Goal: Task Accomplishment & Management: Use online tool/utility

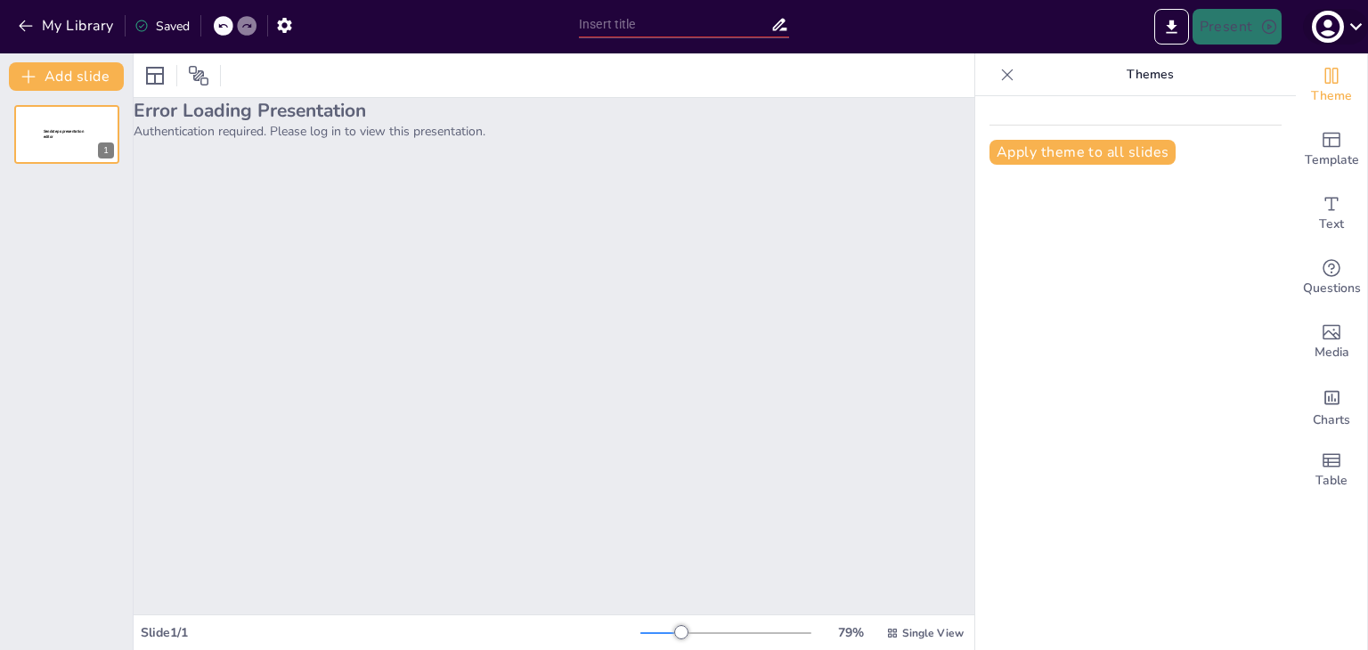
click at [1357, 28] on icon at bounding box center [1357, 26] width 12 height 7
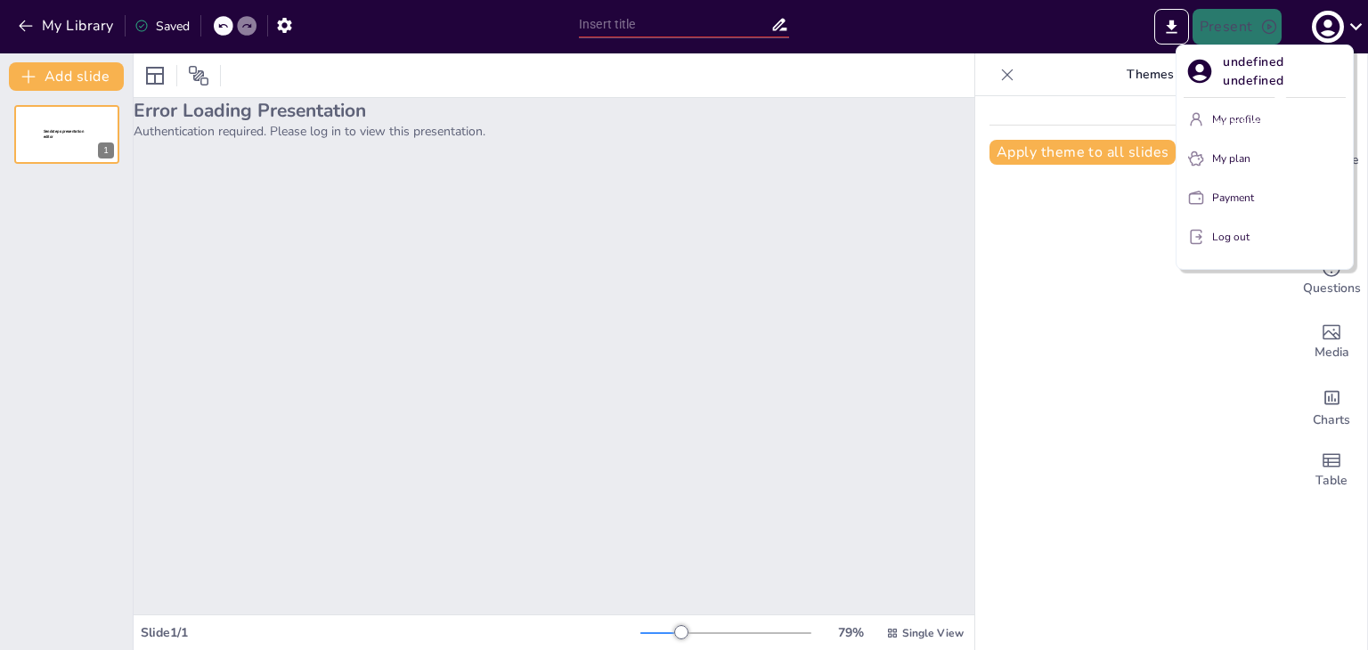
click at [1196, 124] on div "undefined undefined" at bounding box center [1279, 123] width 177 height 48
click at [1233, 118] on div "undefined undefined" at bounding box center [1279, 123] width 177 height 48
click at [22, 27] on div at bounding box center [684, 325] width 1368 height 650
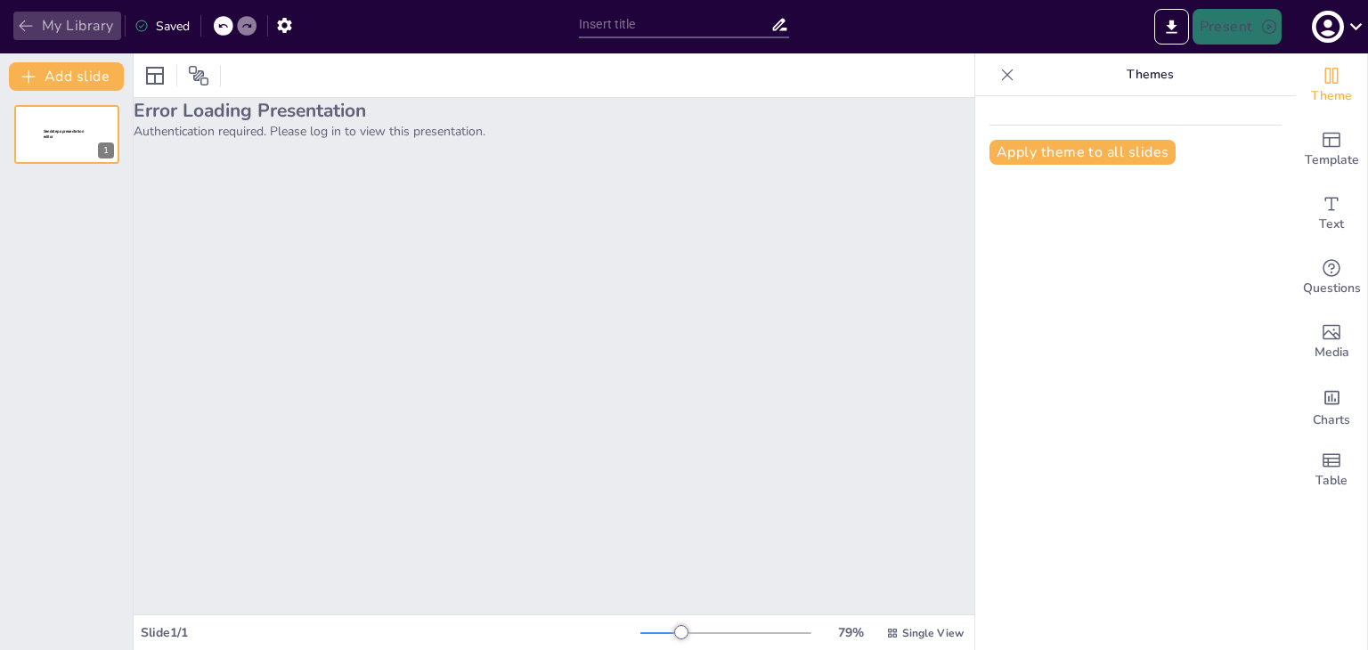
click at [37, 26] on button "My Library" at bounding box center [67, 26] width 108 height 29
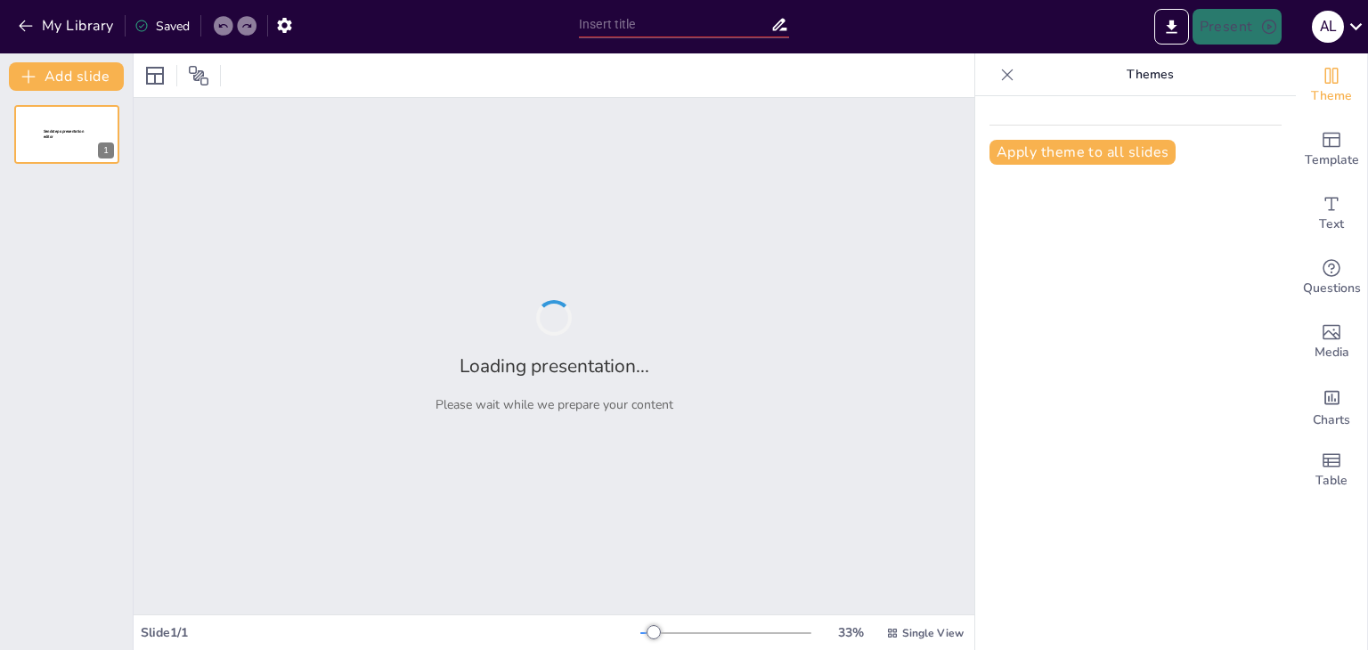
type input "Derrames y Fugas: Cómo Protegerte y Proteger tu Entorno"
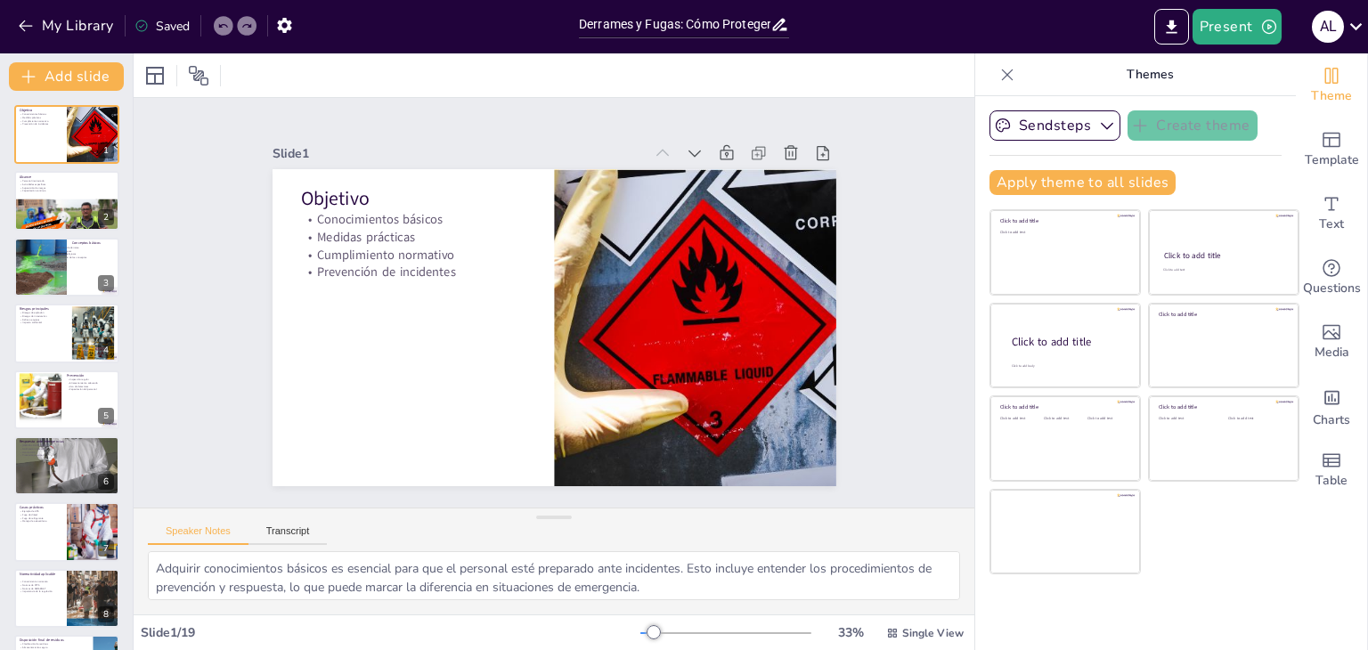
checkbox input "true"
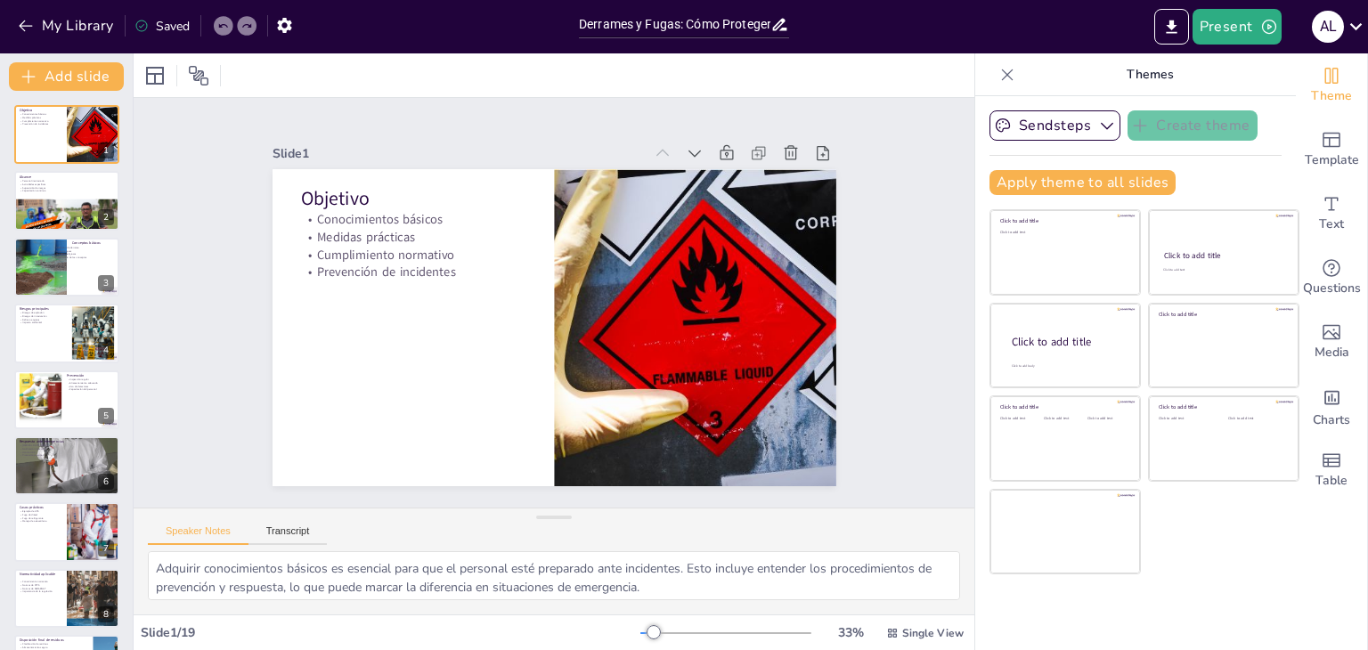
checkbox input "true"
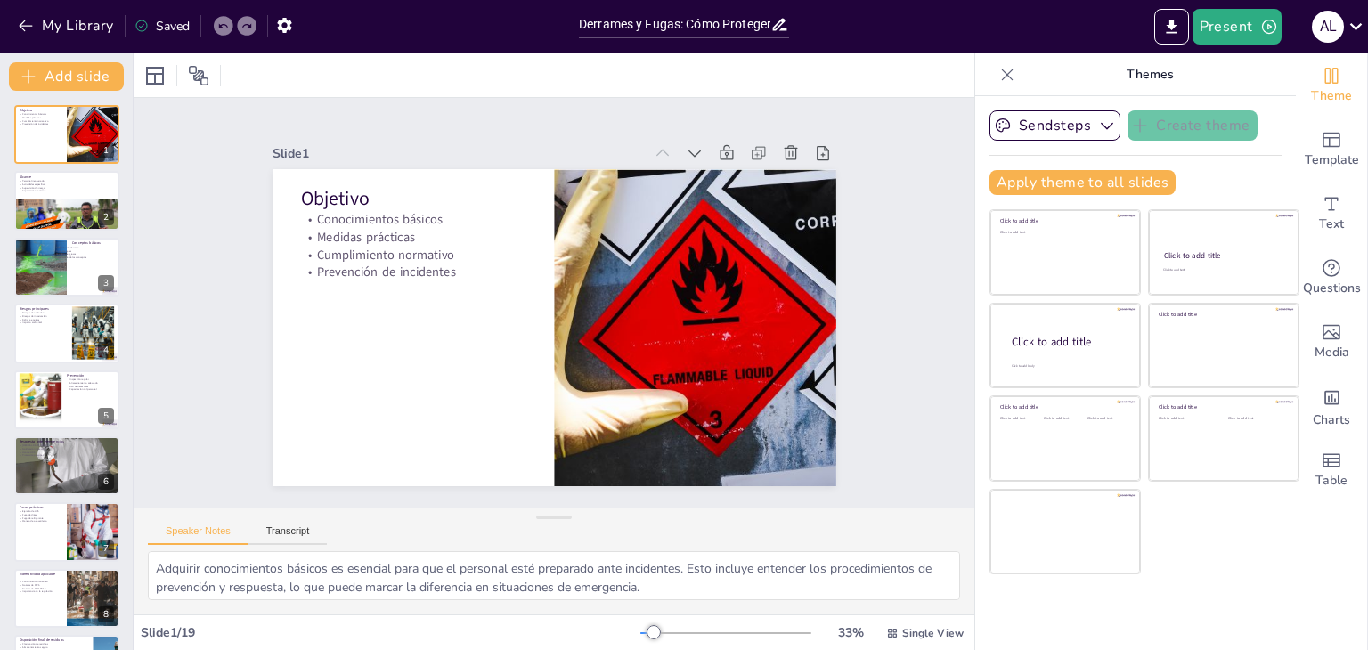
checkbox input "true"
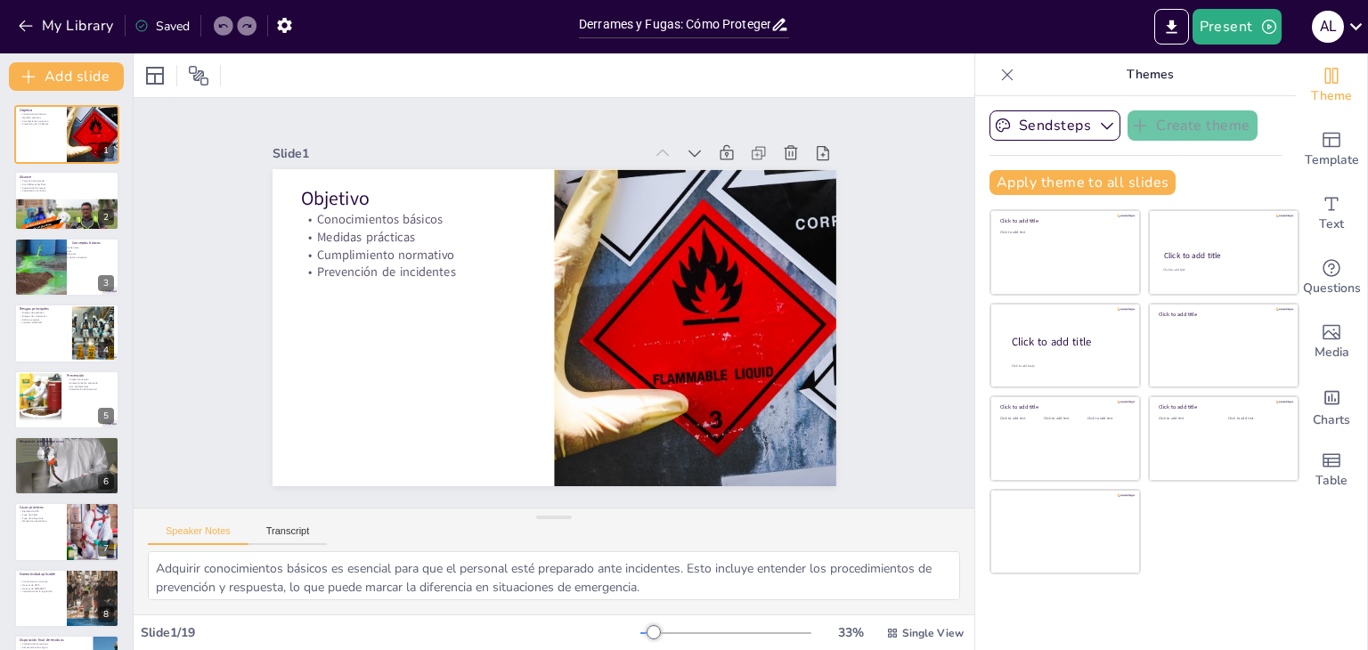
checkbox input "true"
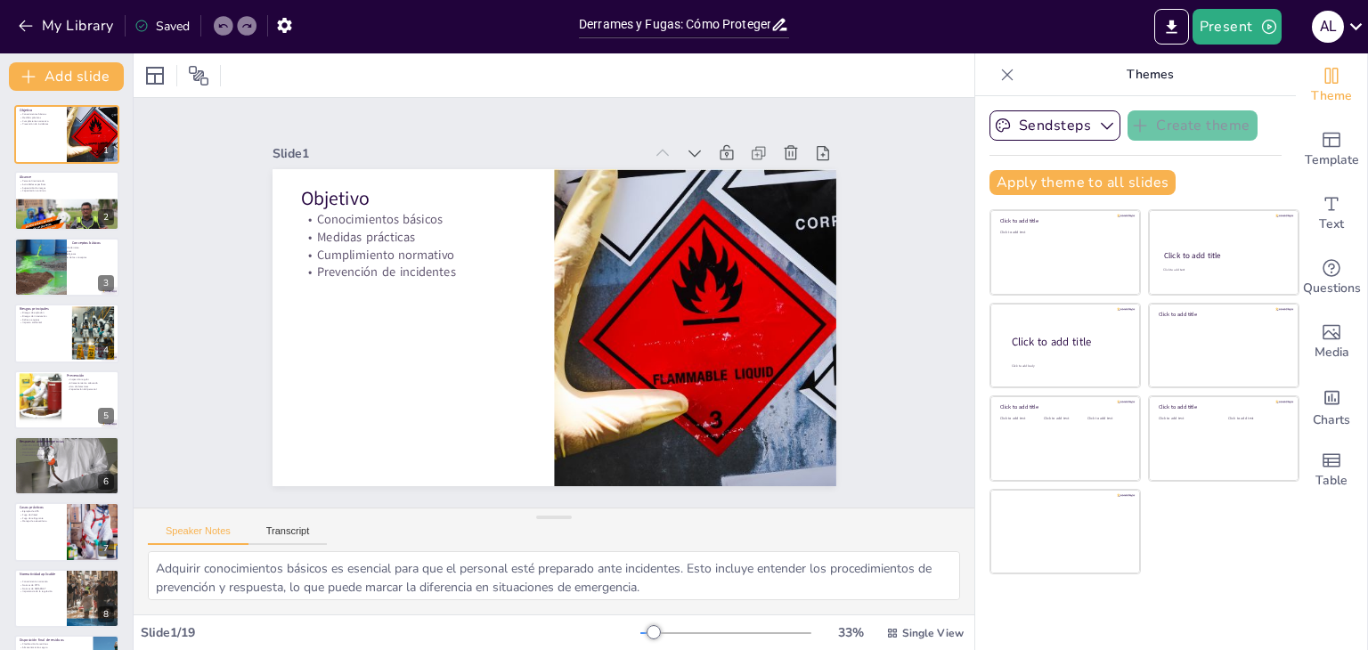
checkbox input "true"
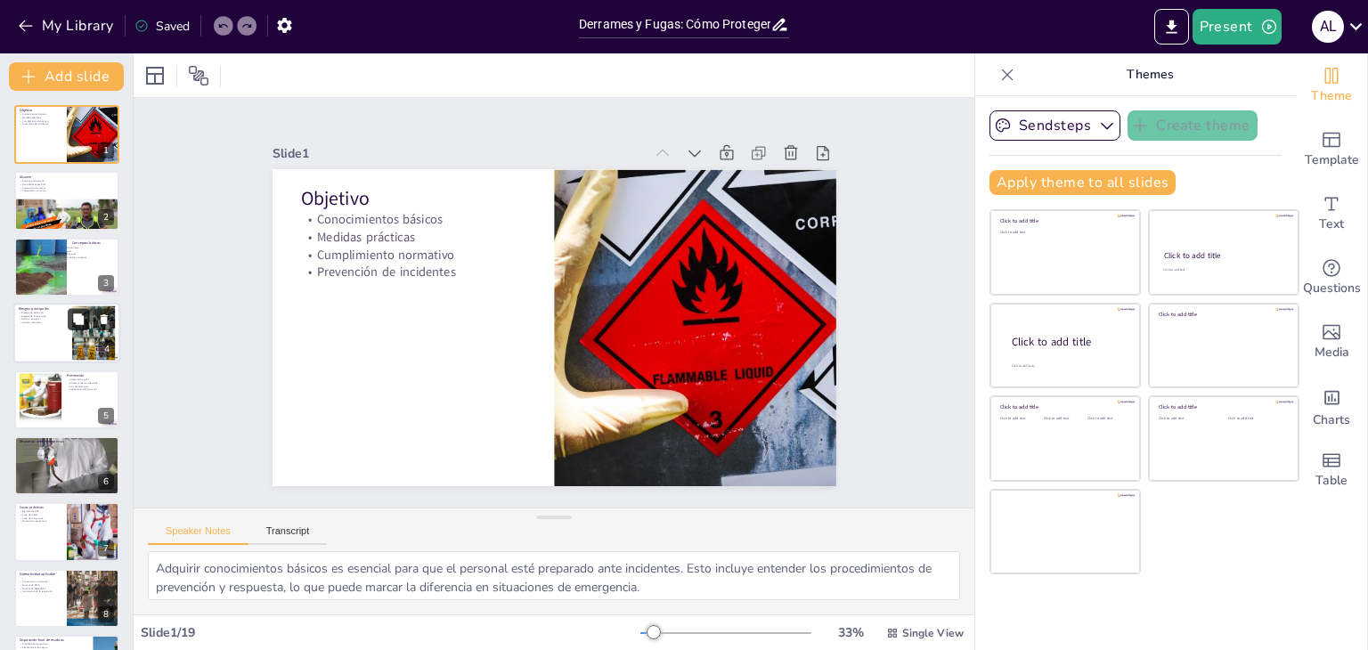
checkbox input "true"
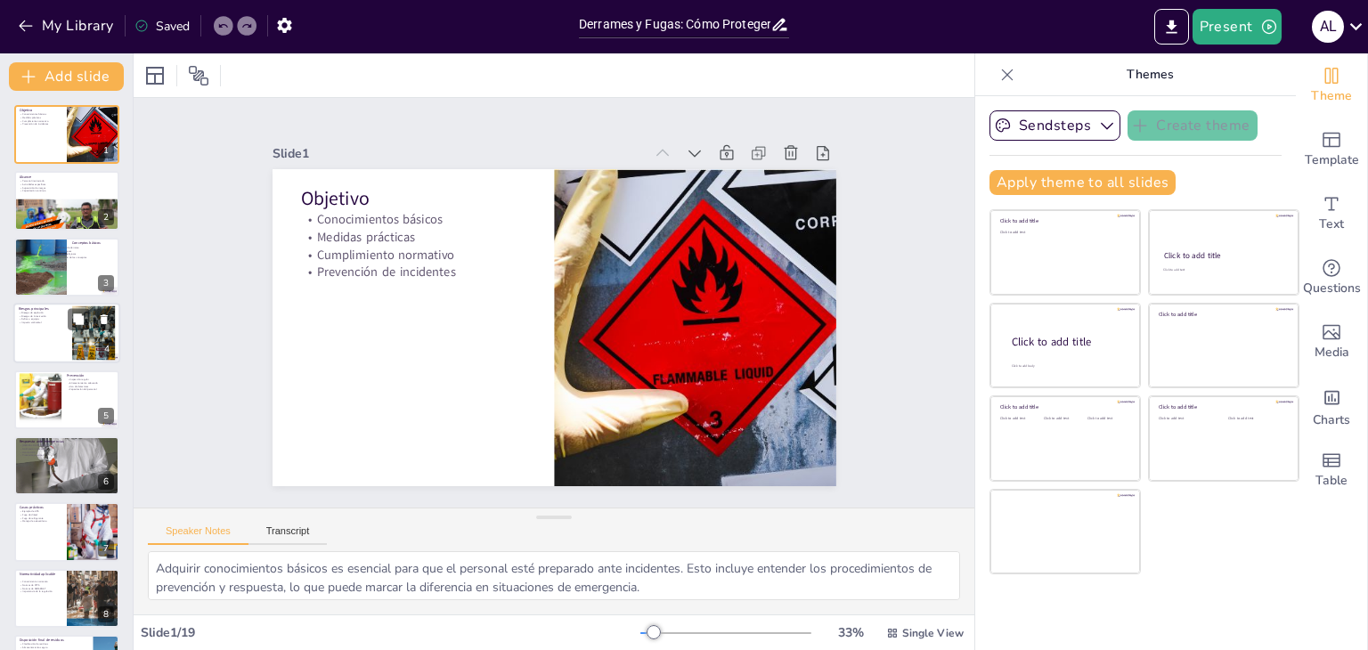
checkbox input "true"
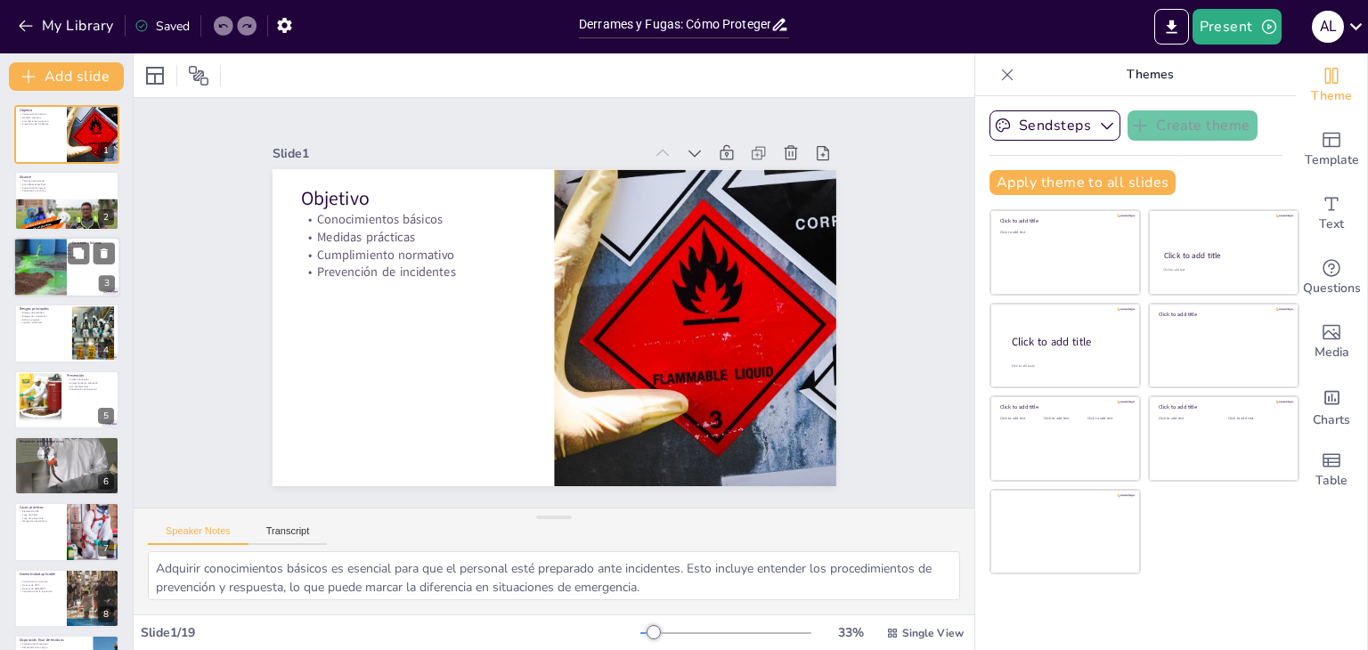
checkbox input "true"
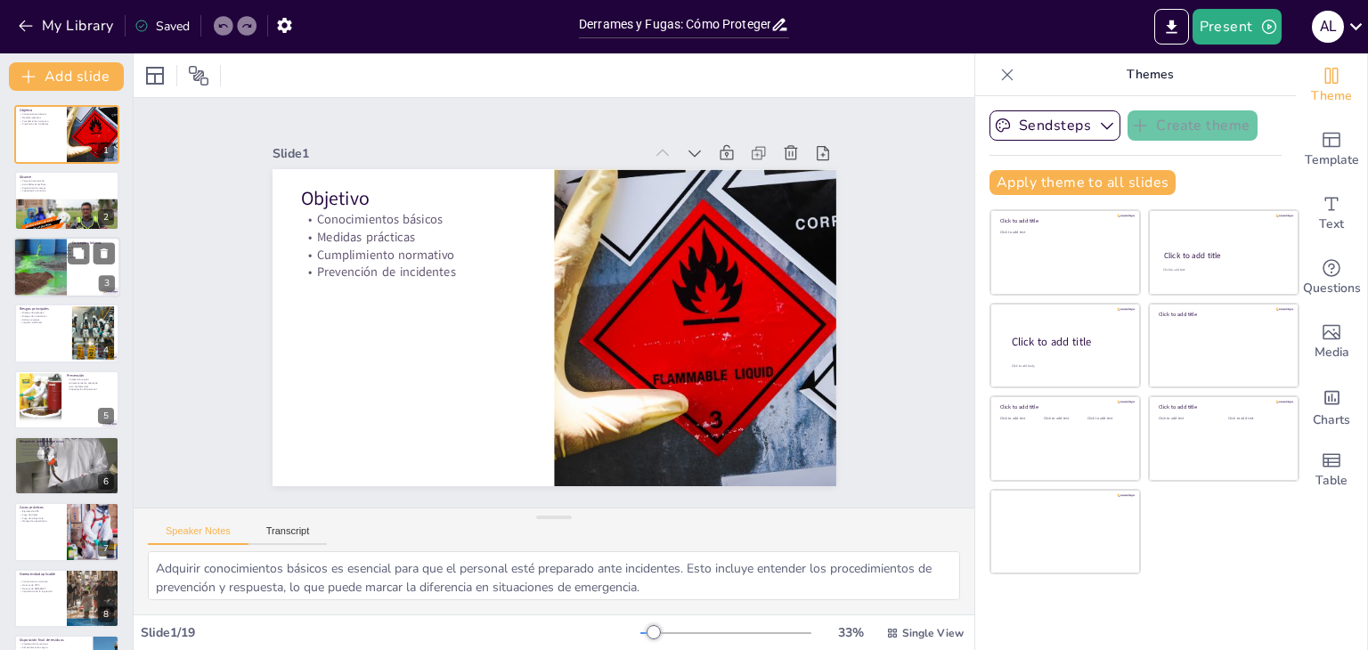
checkbox input "true"
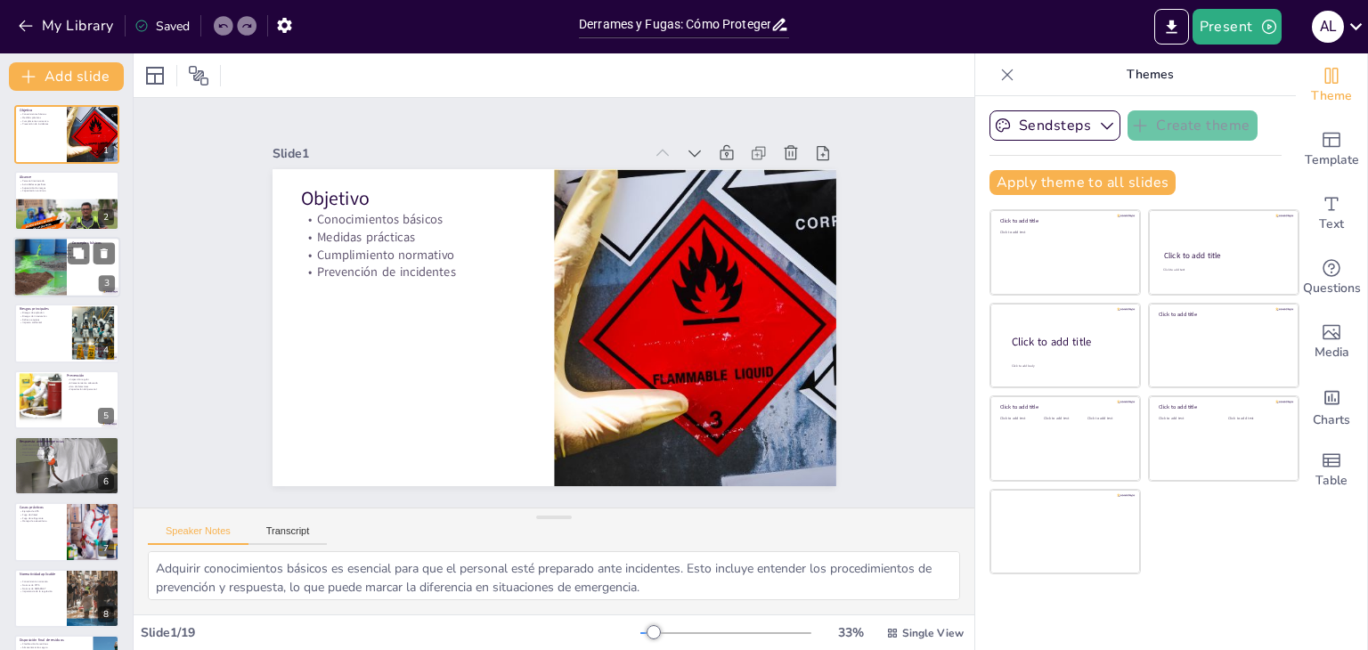
checkbox input "true"
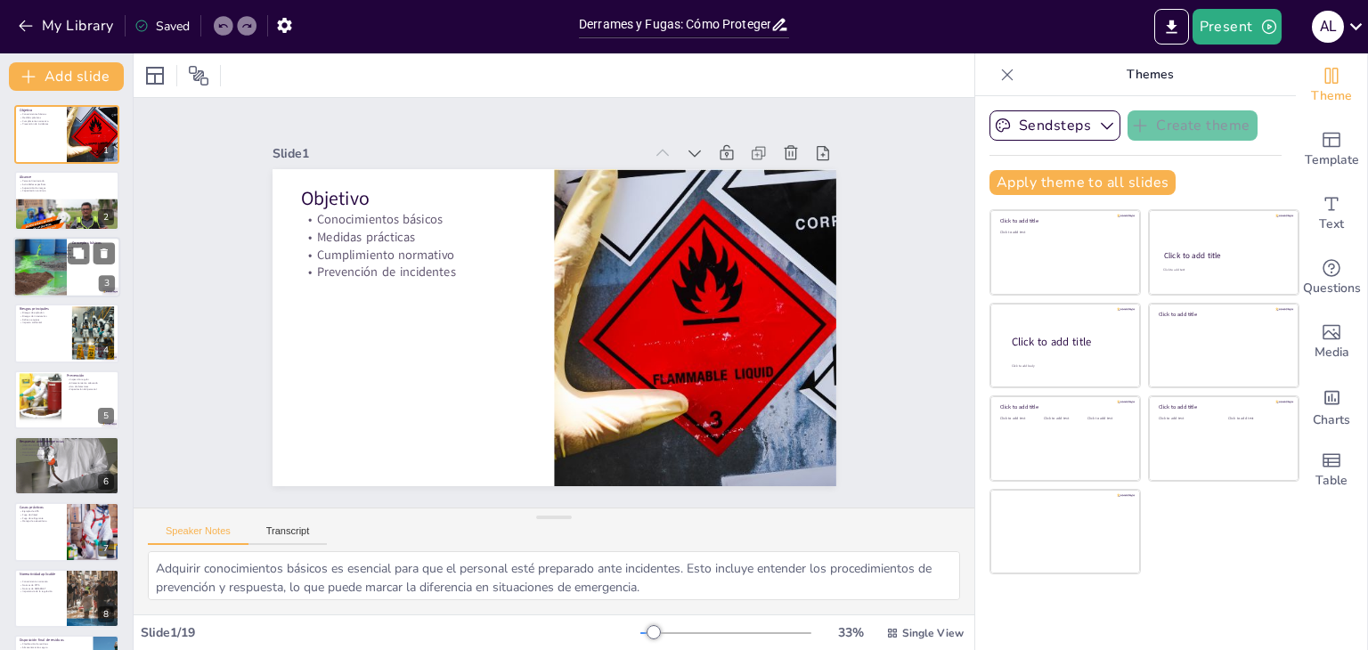
click at [35, 283] on div at bounding box center [40, 267] width 91 height 61
type textarea "Comprender la definición de derrame es crucial para identificar situaciones de …"
checkbox input "true"
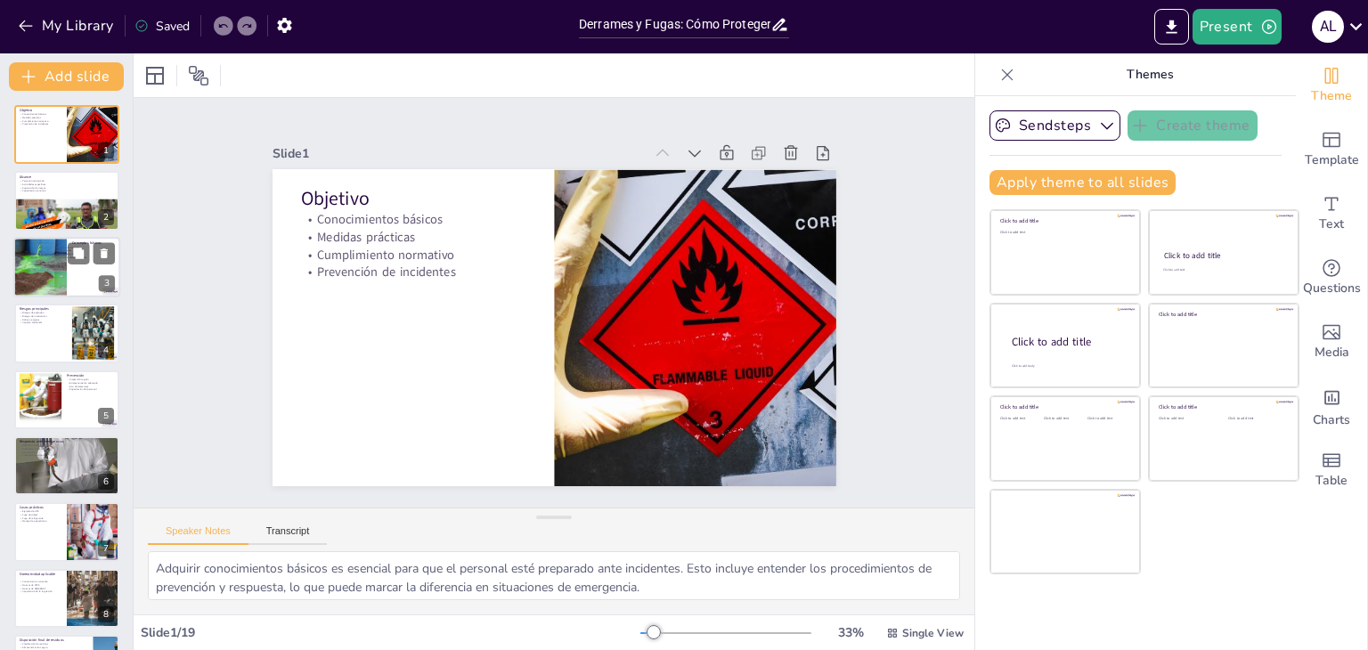
checkbox input "true"
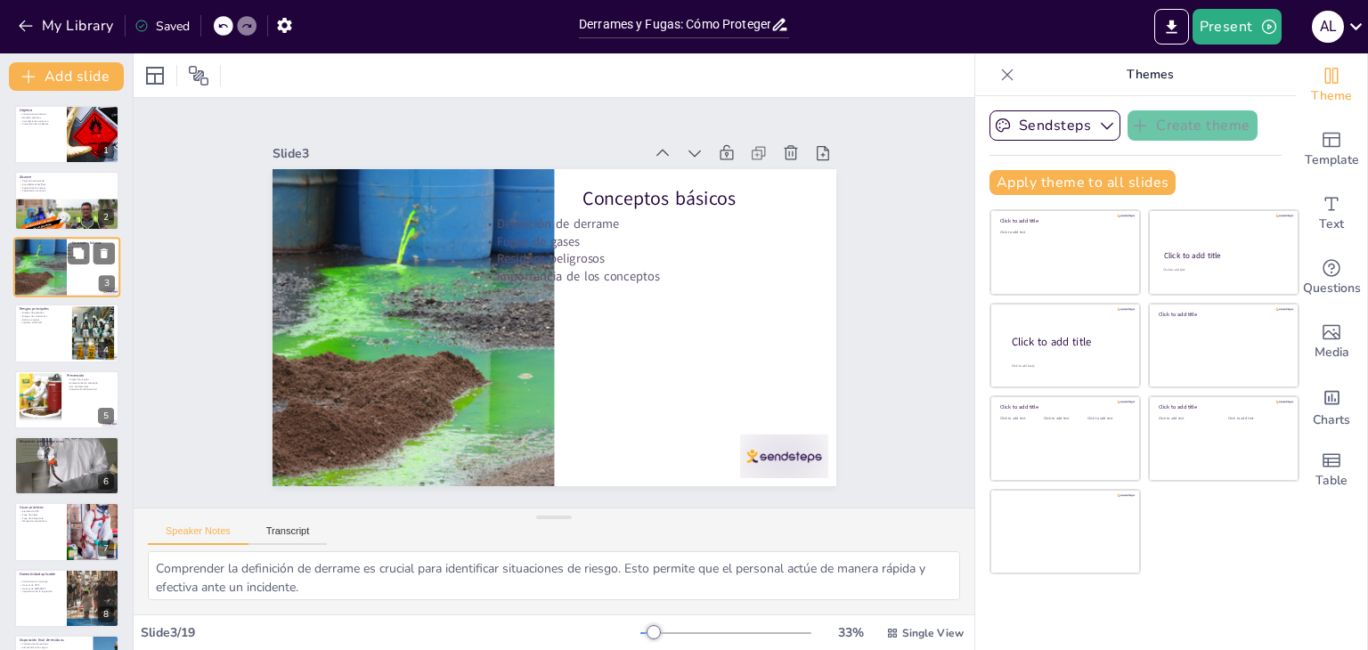
checkbox input "true"
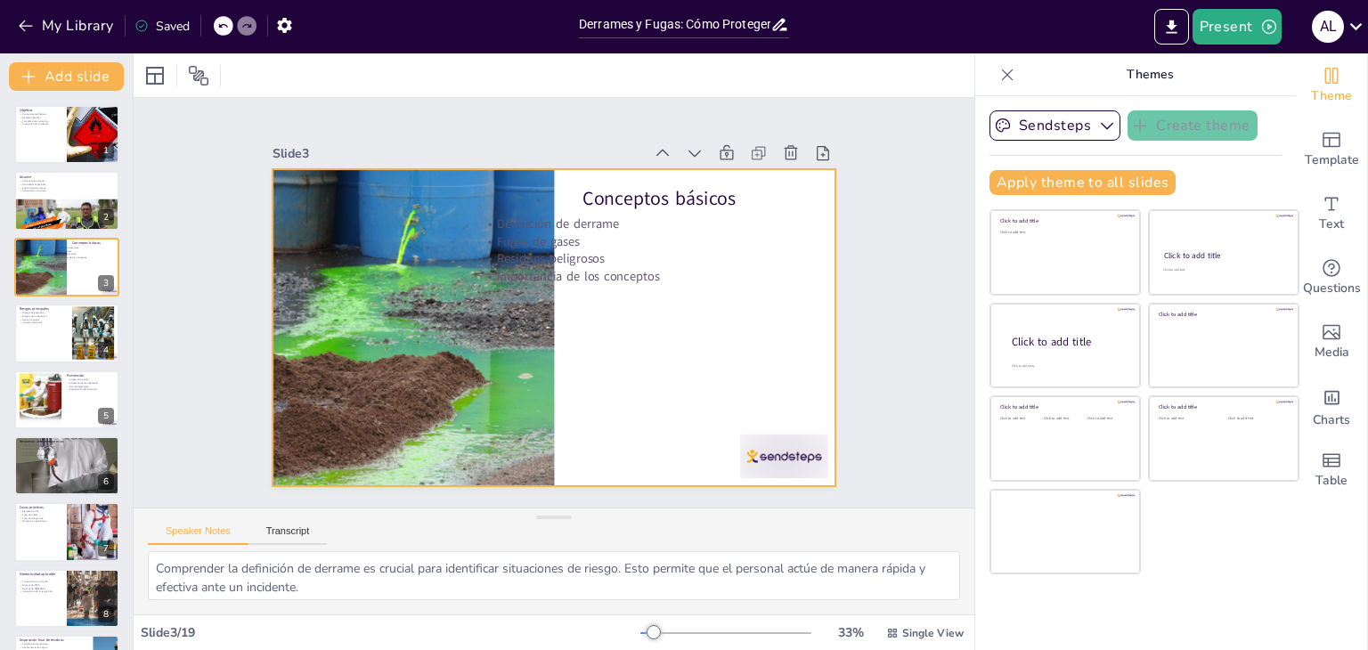
checkbox input "true"
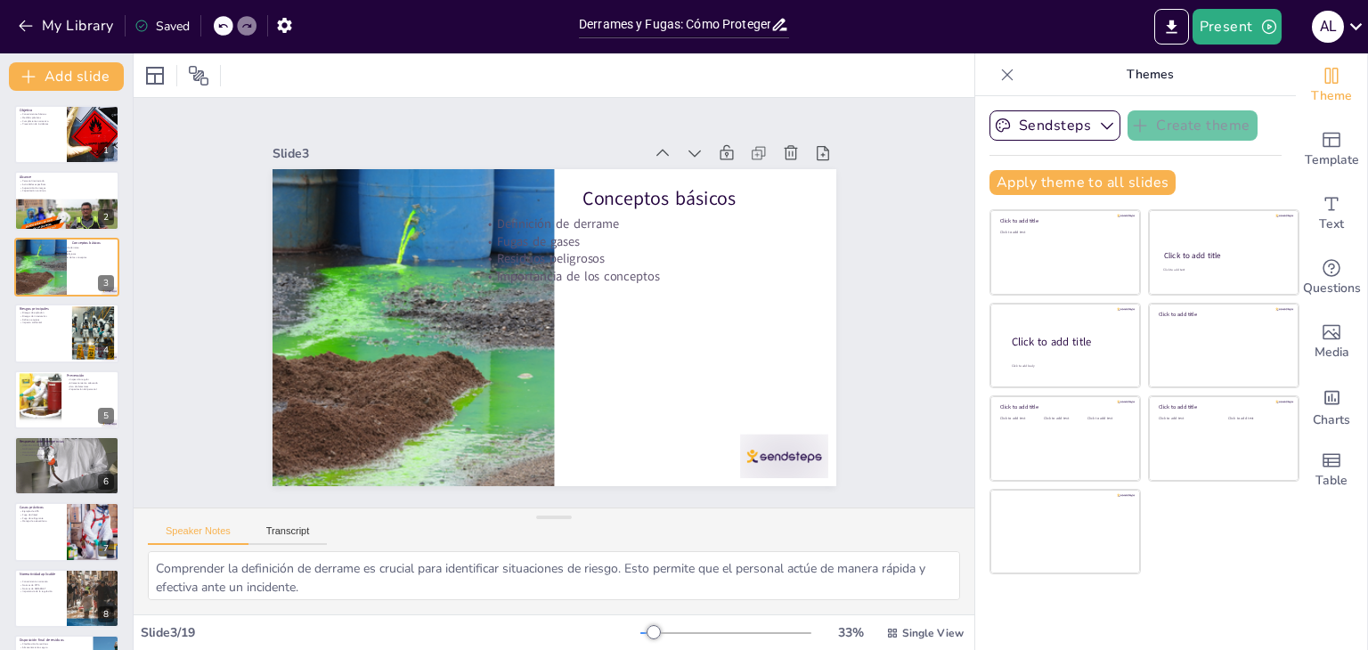
checkbox input "true"
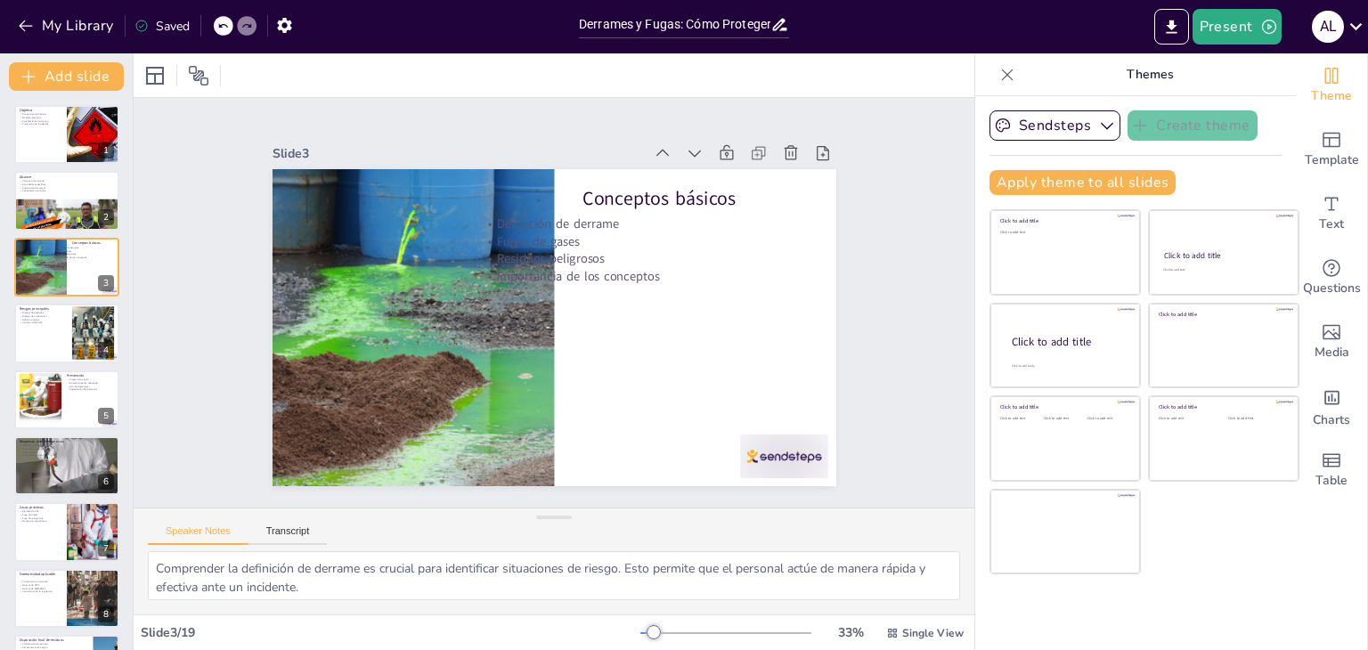
checkbox input "true"
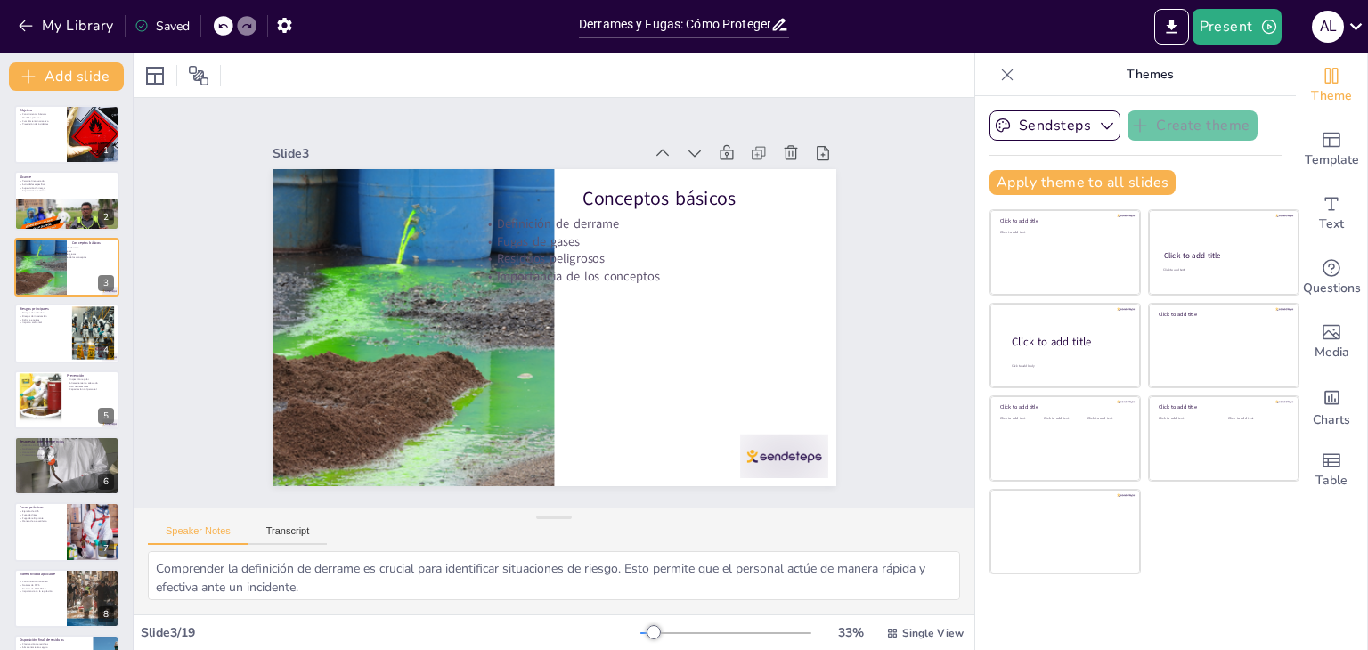
checkbox input "true"
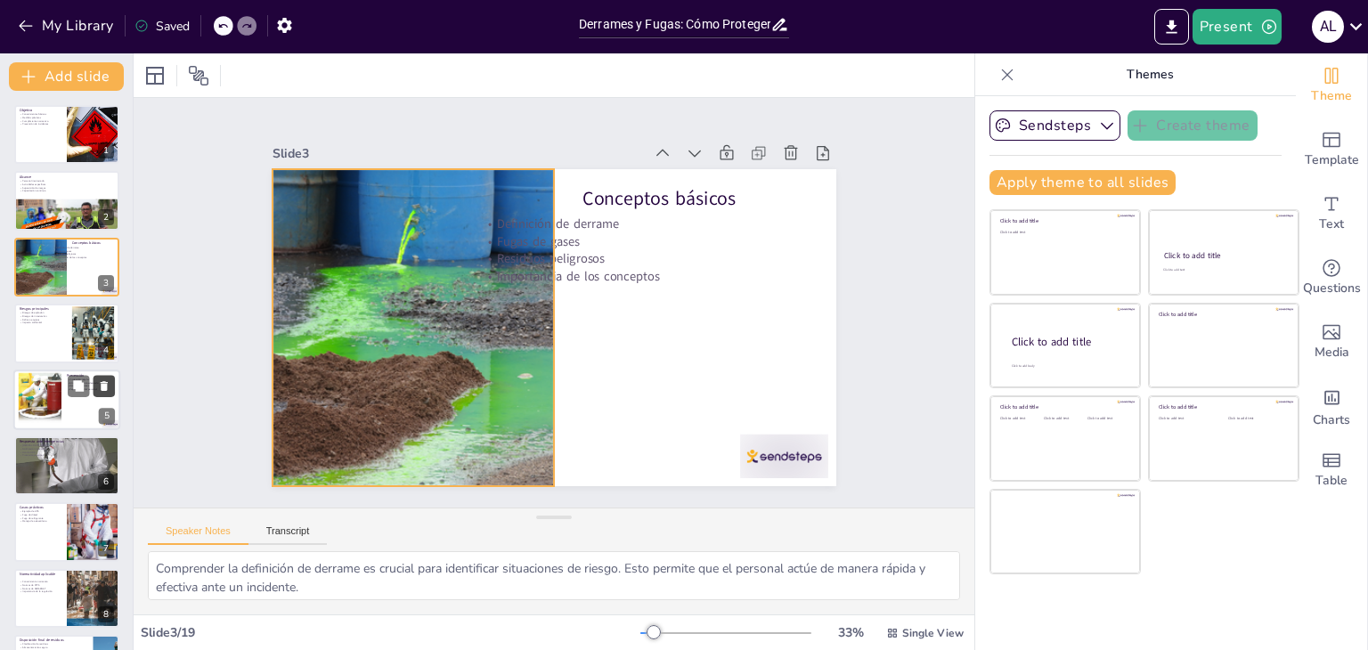
checkbox input "true"
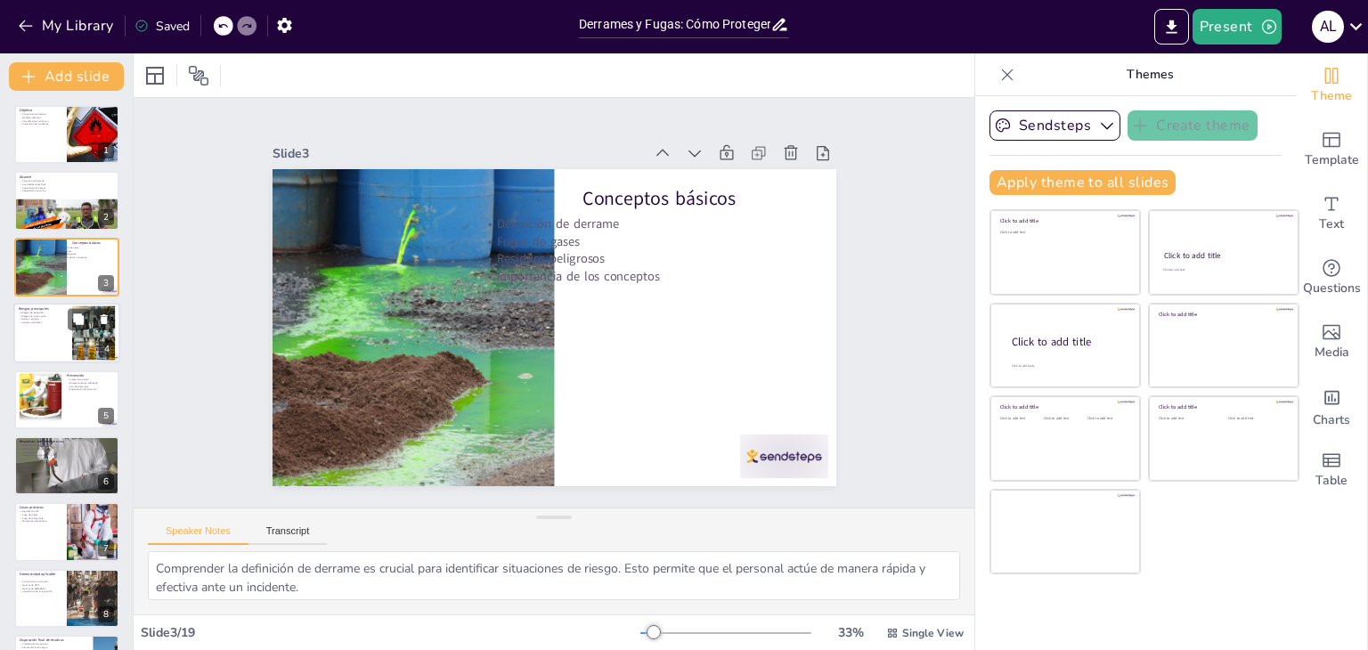
checkbox input "true"
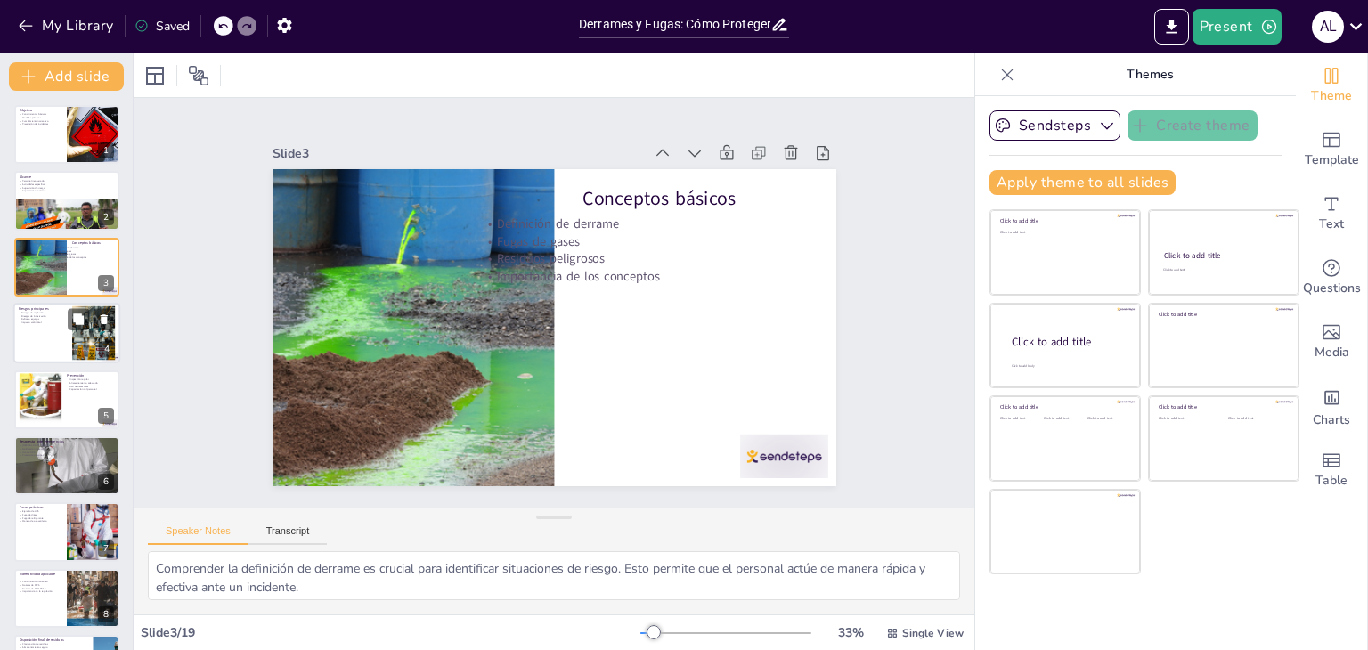
checkbox input "true"
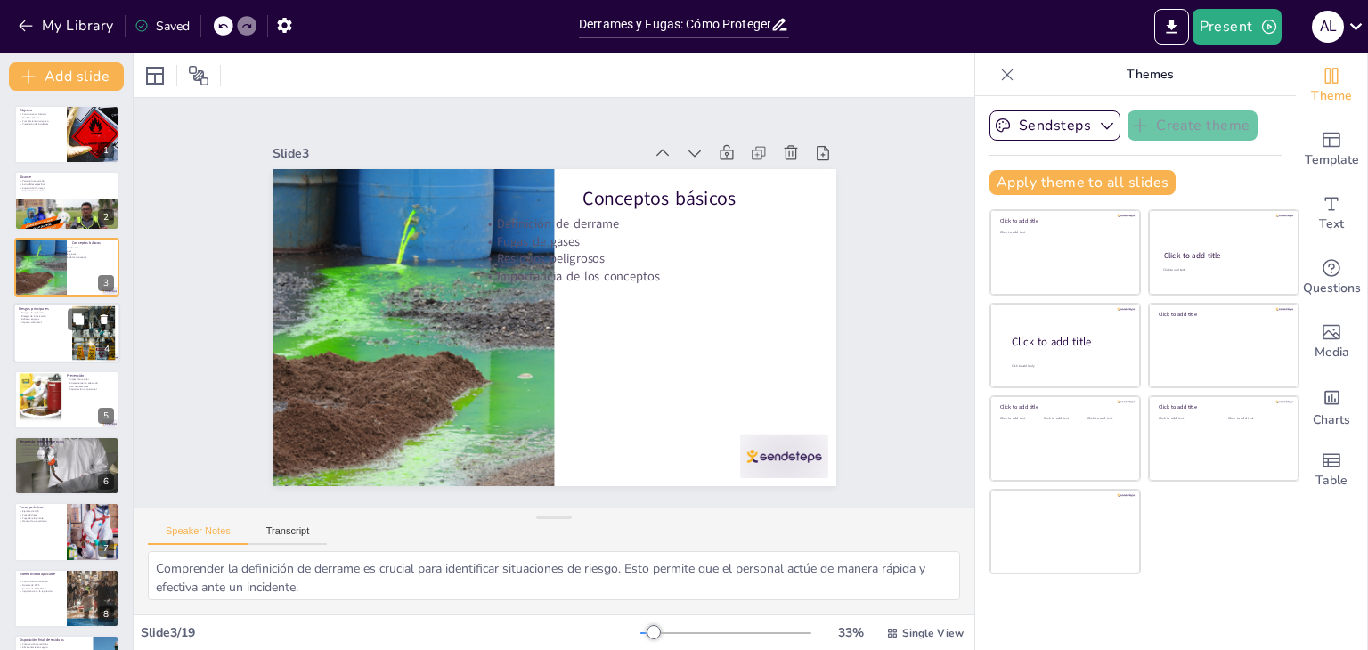
checkbox input "true"
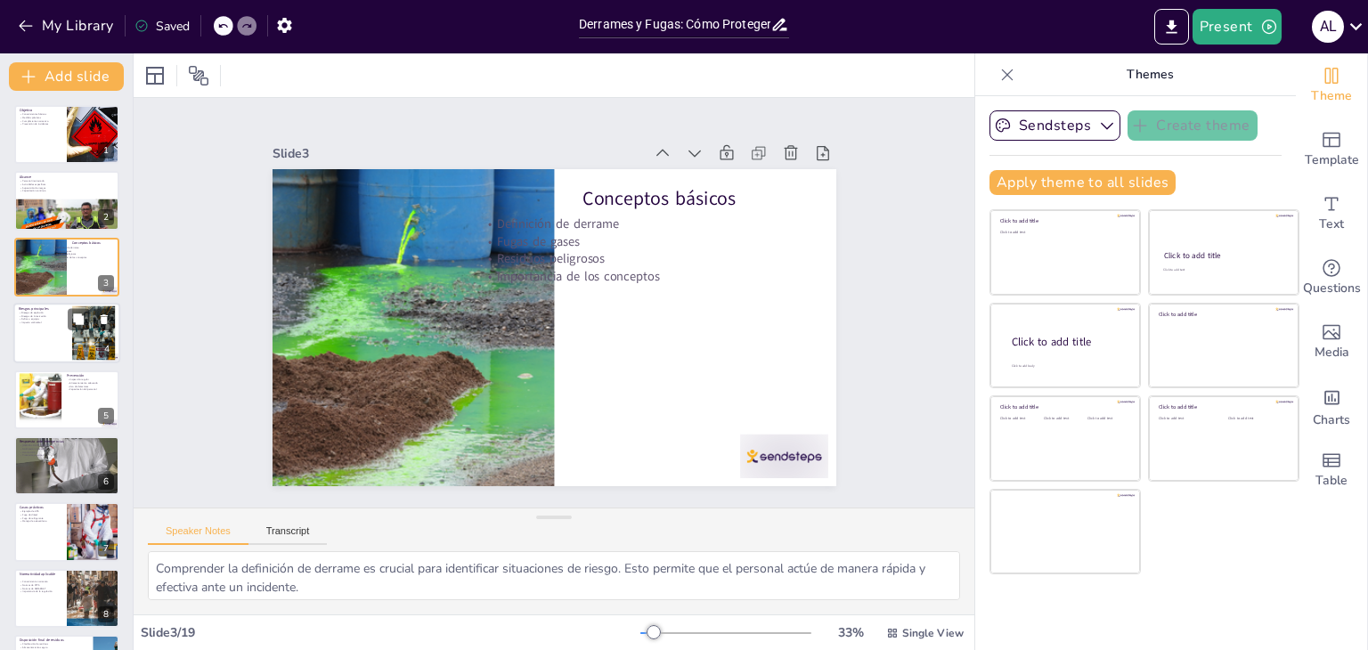
click at [58, 331] on div at bounding box center [66, 333] width 107 height 61
type textarea "Los riesgos de explosión son serios y pueden tener consecuencias devastadoras. …"
checkbox input "true"
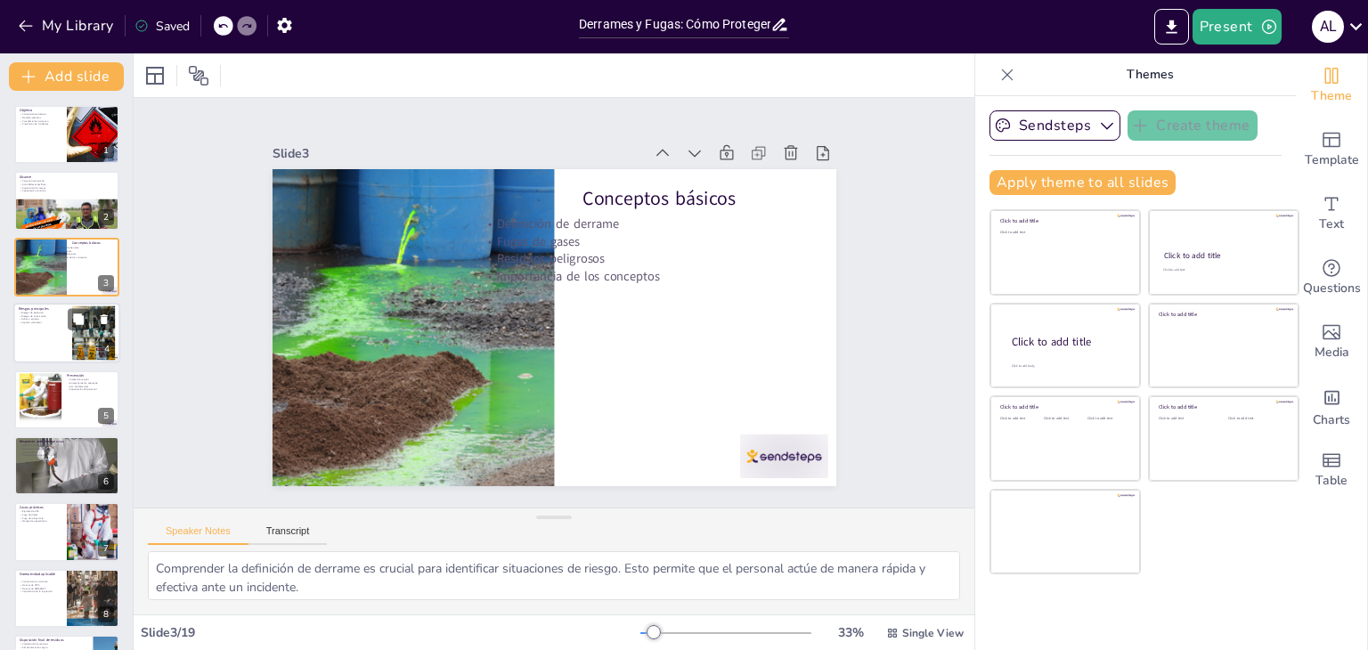
checkbox input "true"
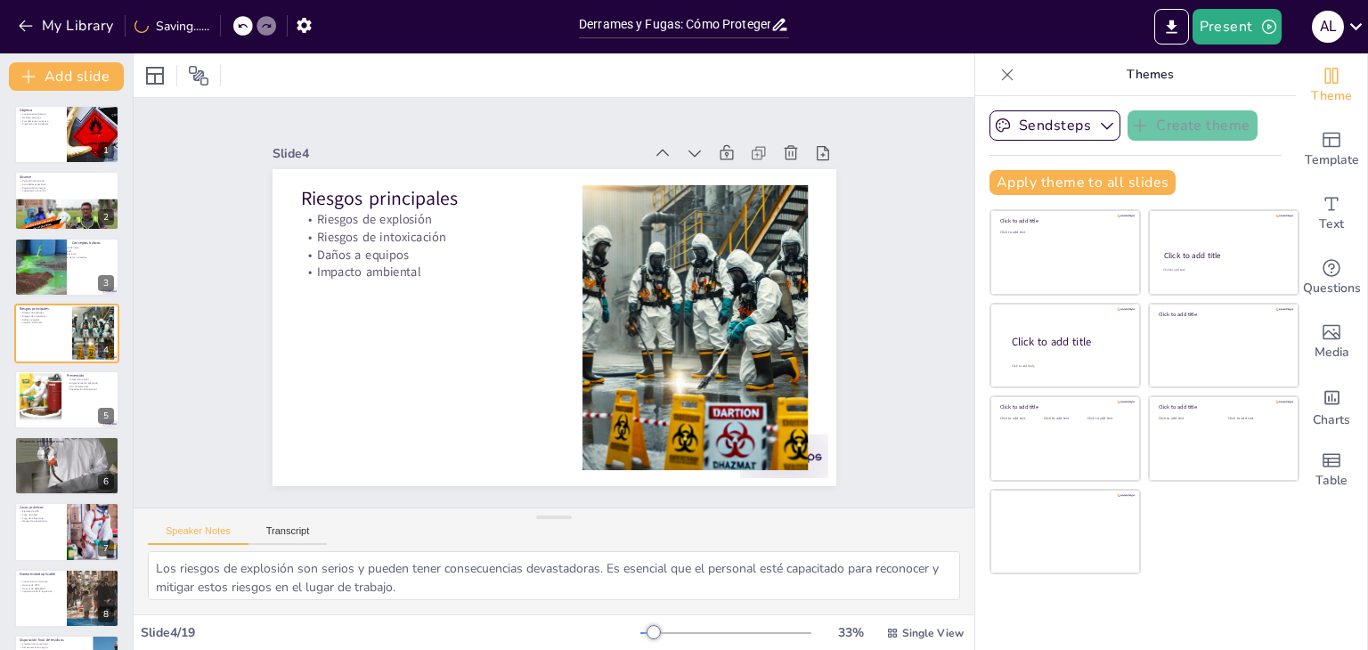
checkbox input "true"
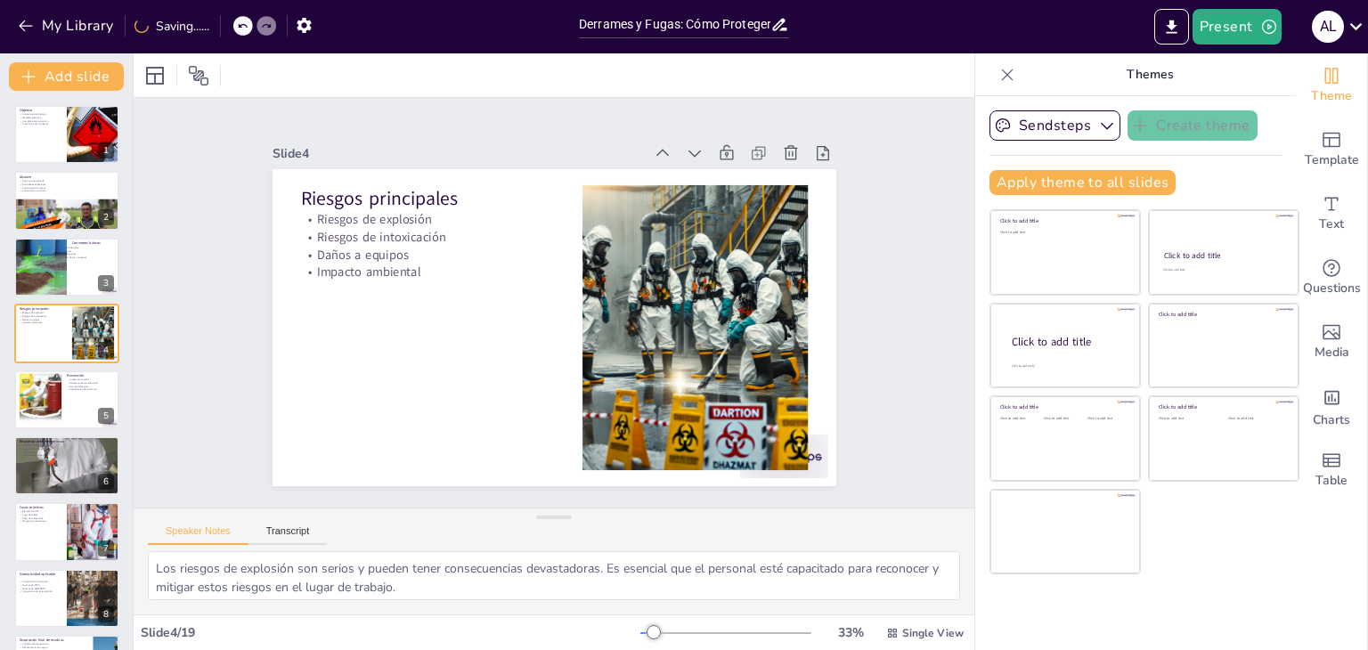
checkbox input "true"
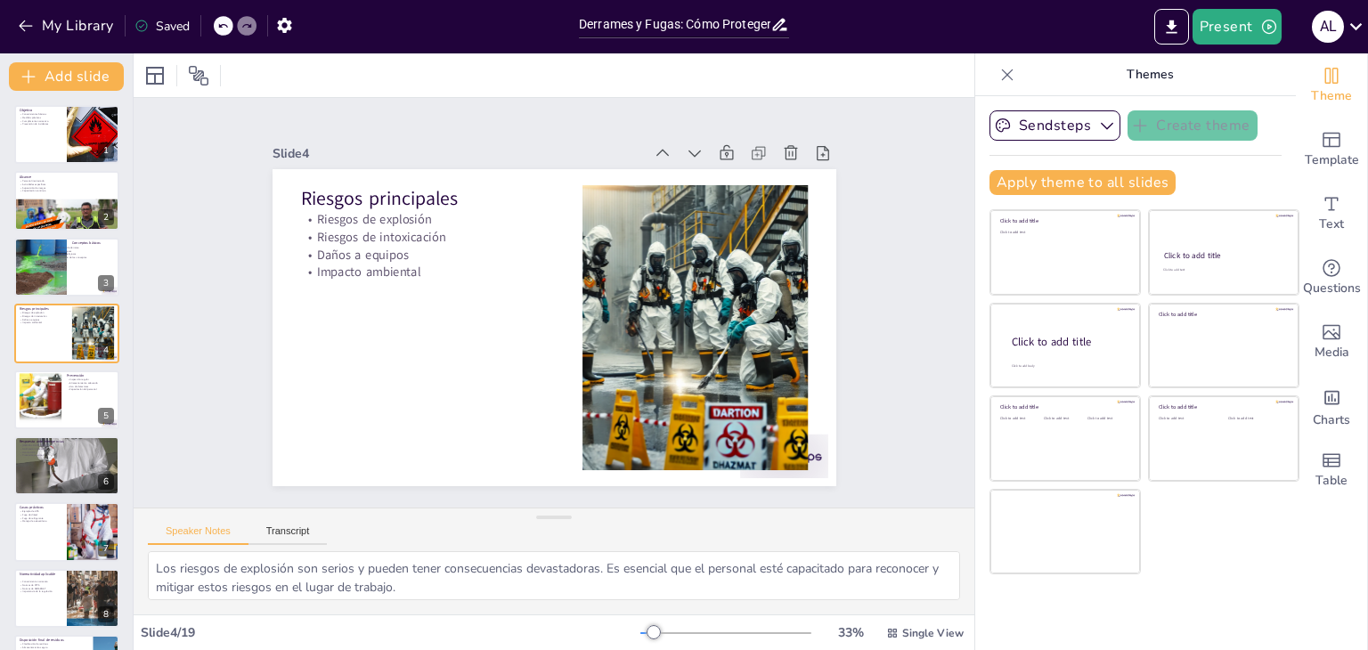
checkbox input "true"
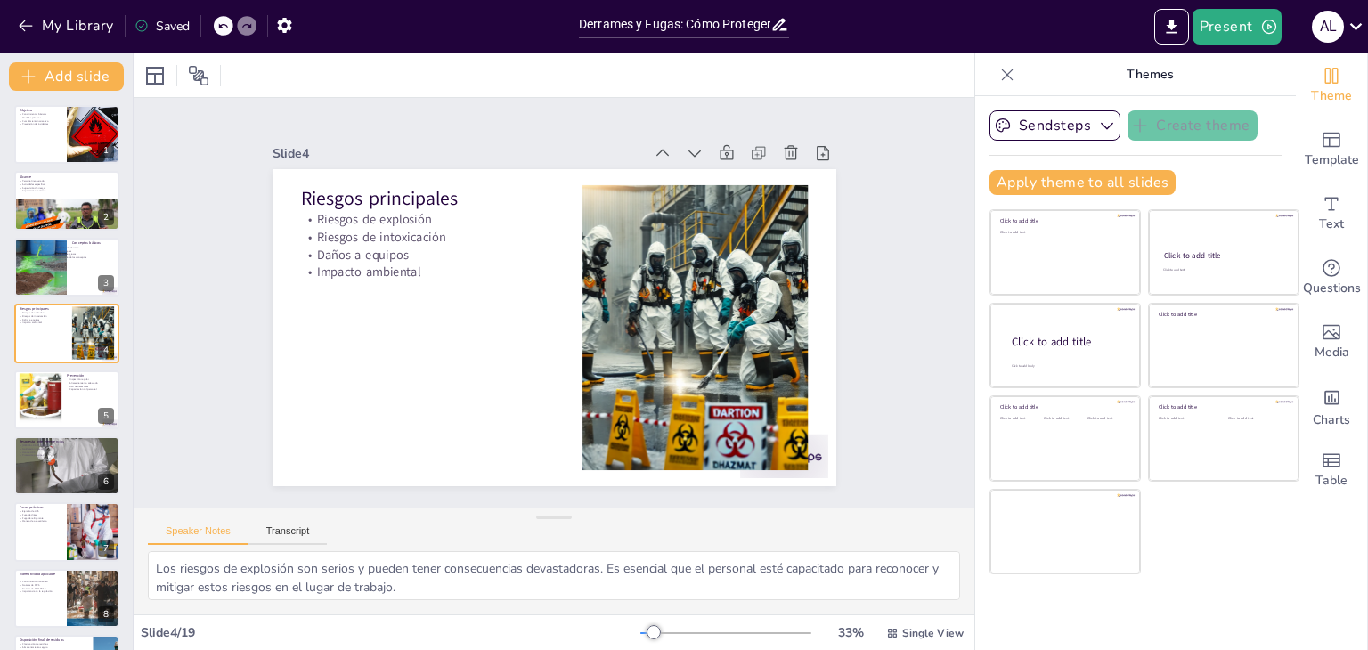
checkbox input "true"
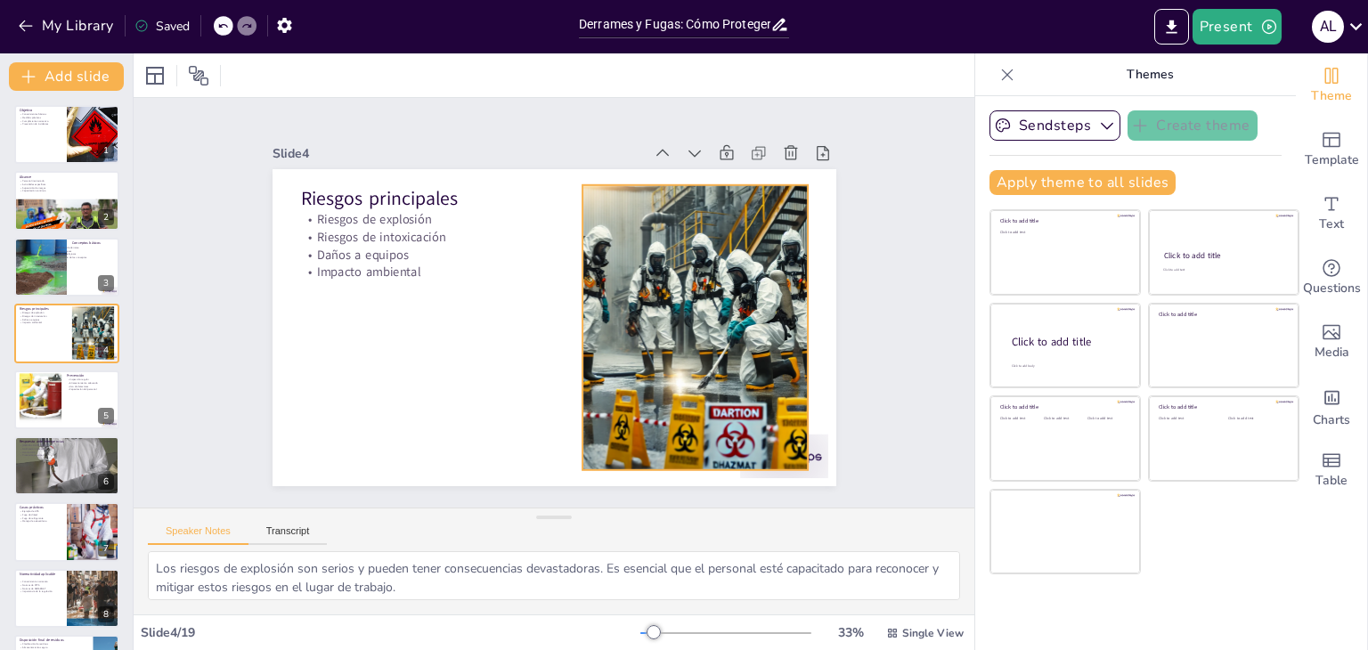
checkbox input "true"
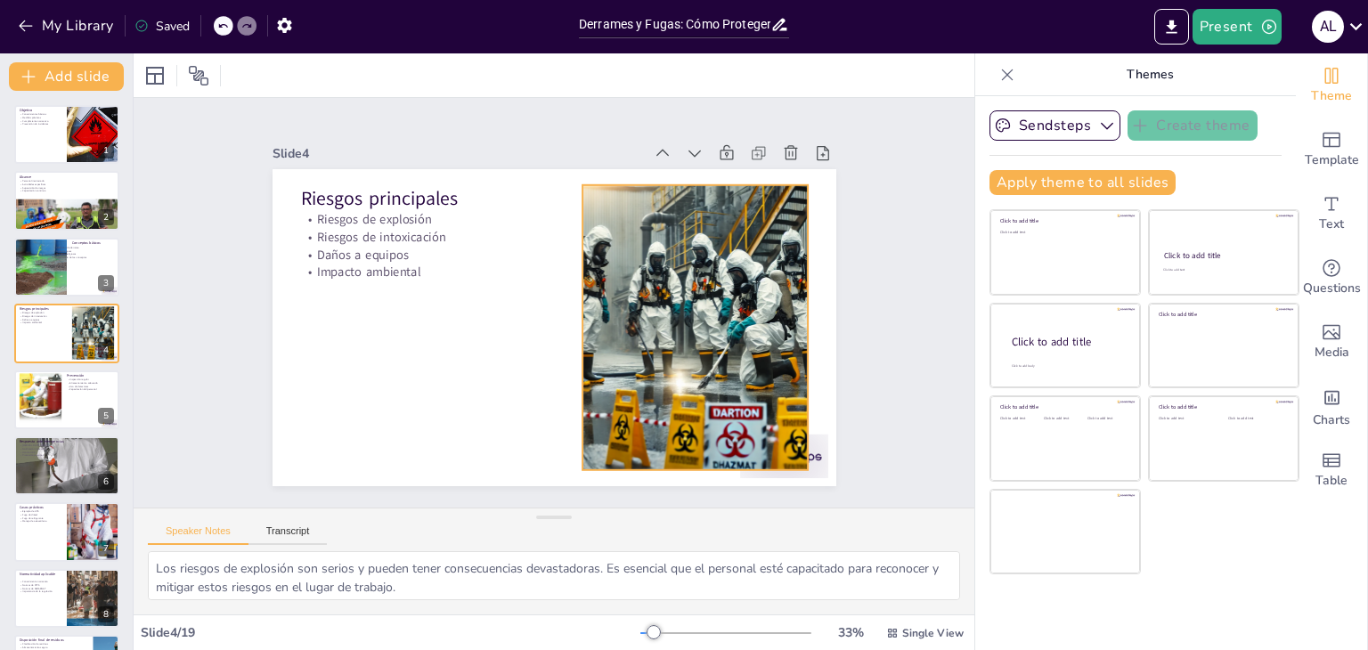
checkbox input "true"
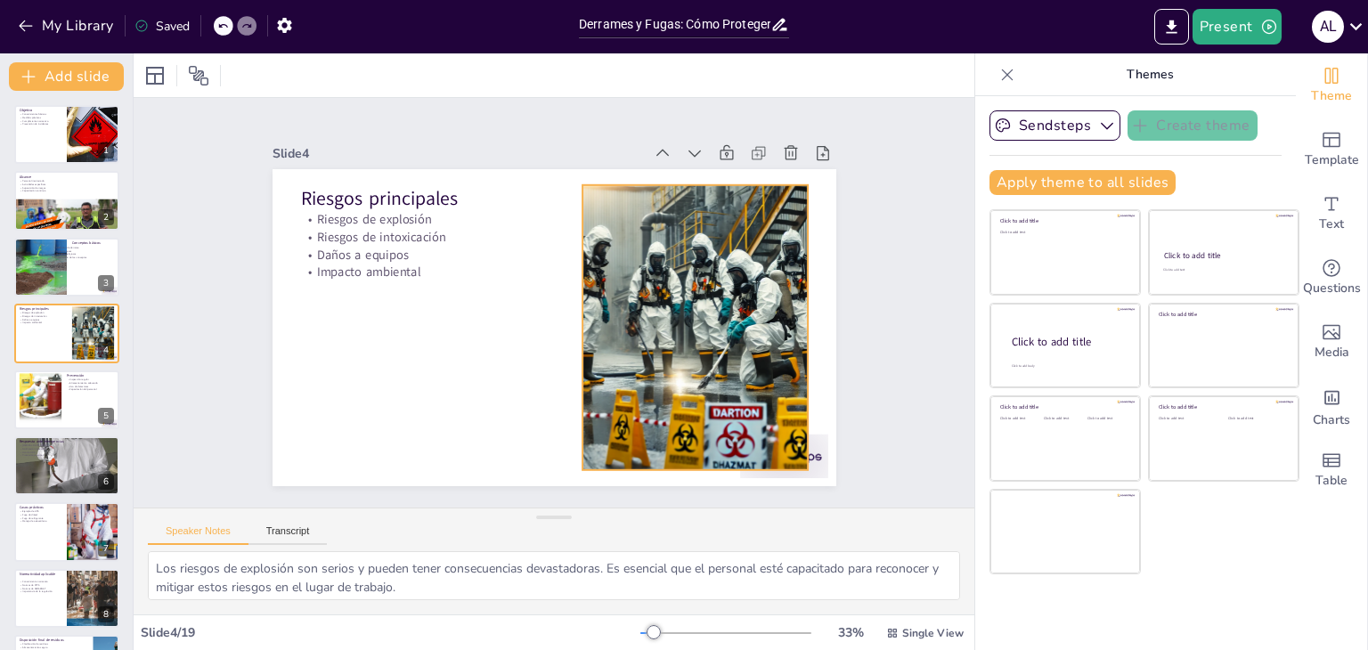
checkbox input "true"
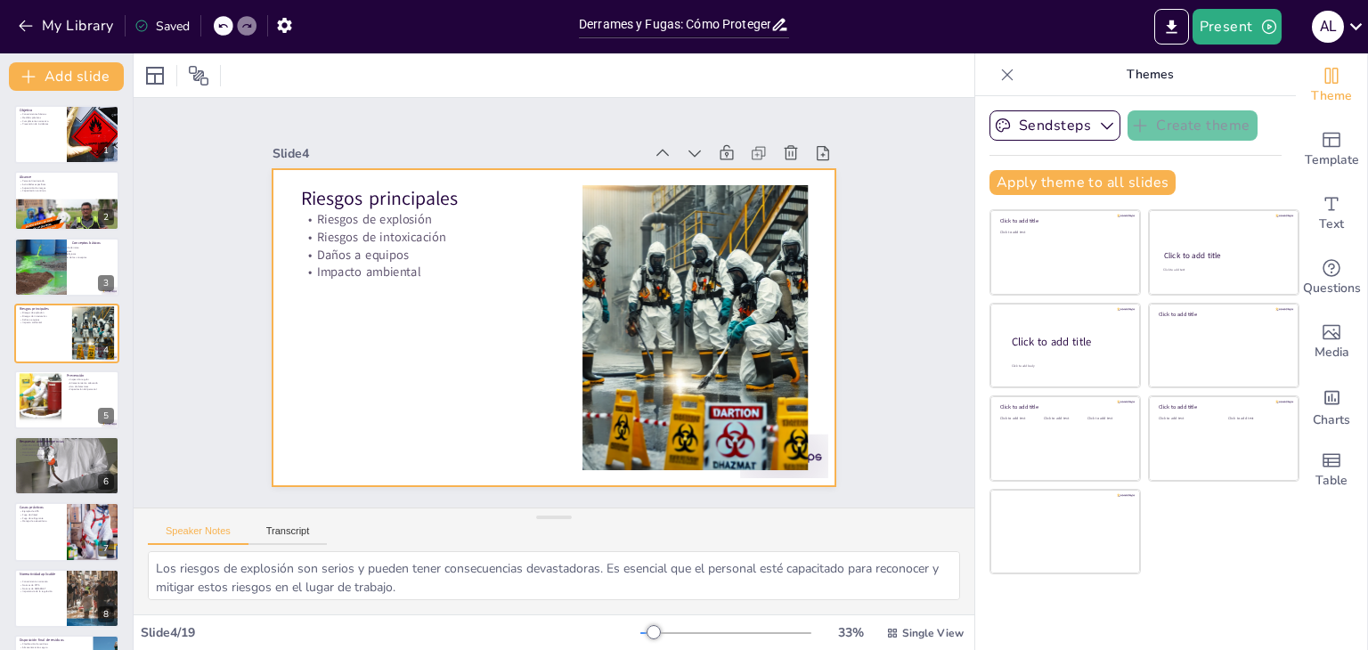
checkbox input "true"
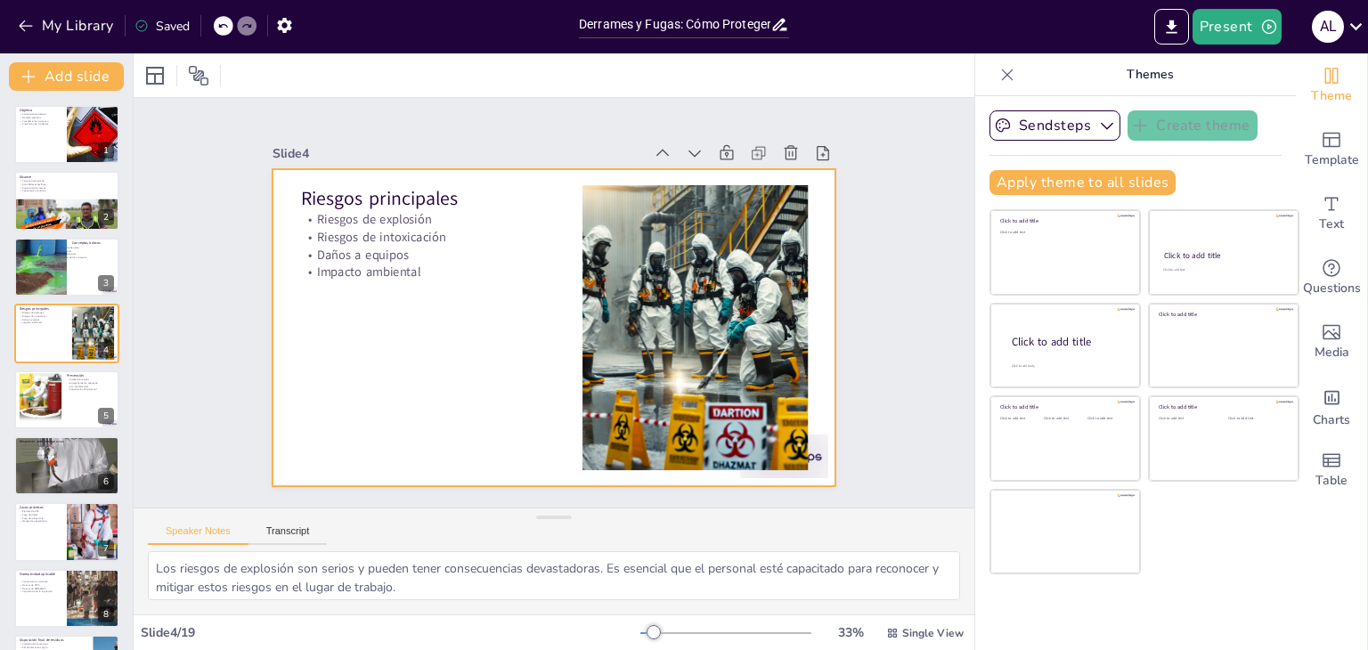
checkbox input "true"
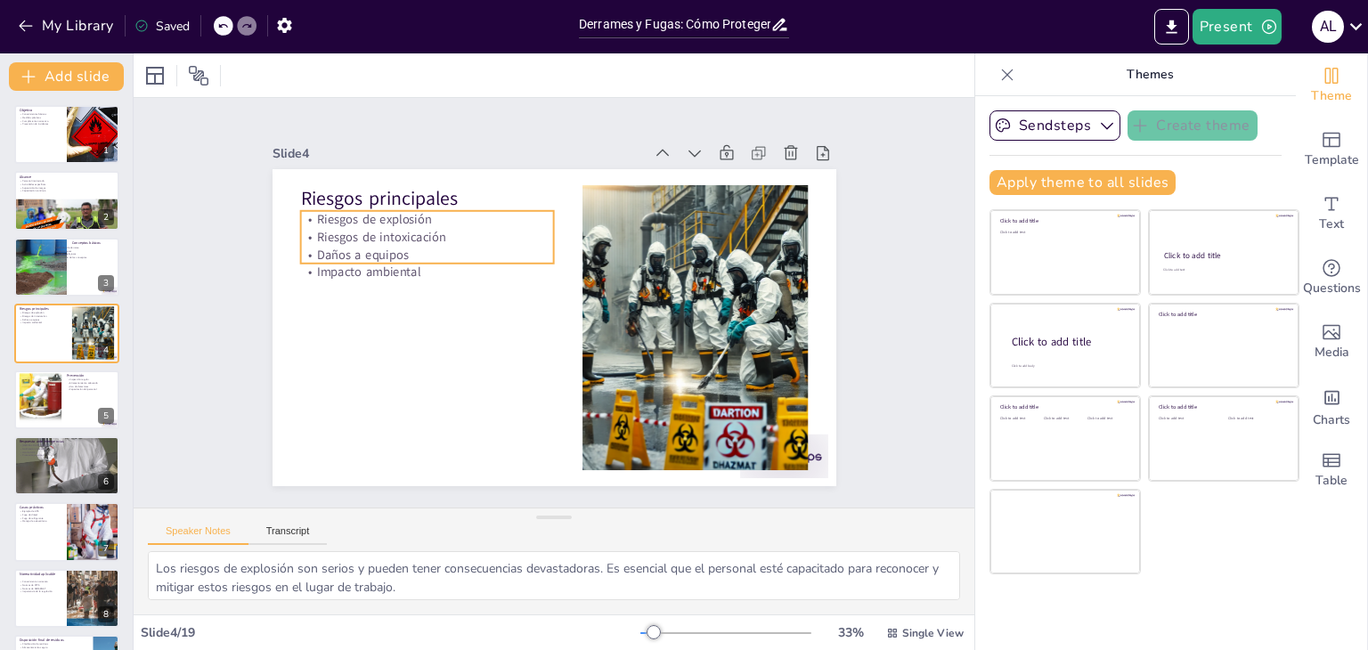
checkbox input "true"
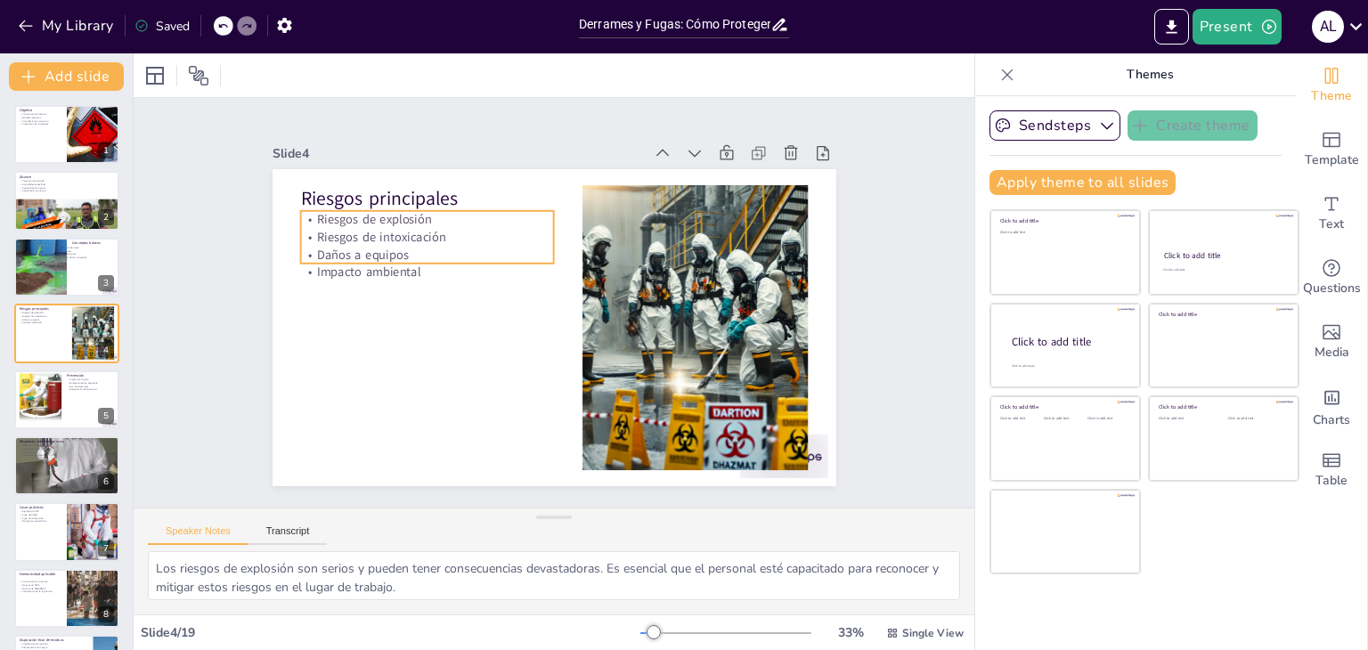
checkbox input "true"
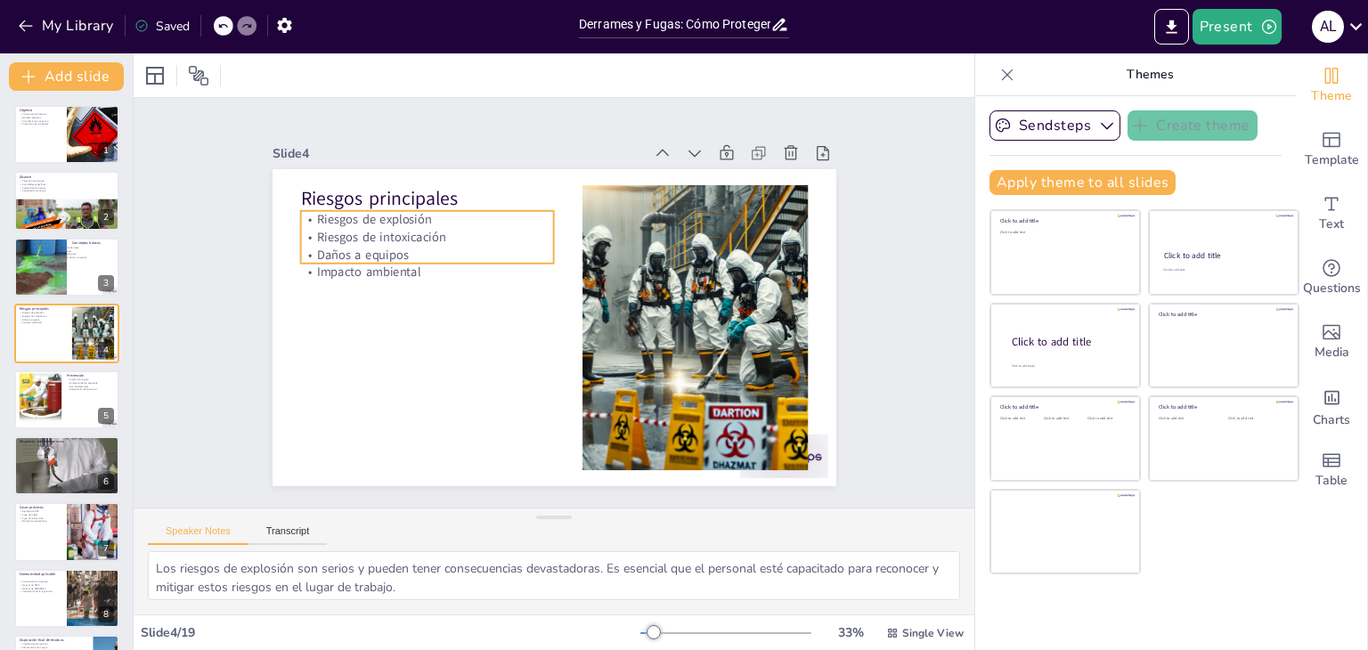
checkbox input "true"
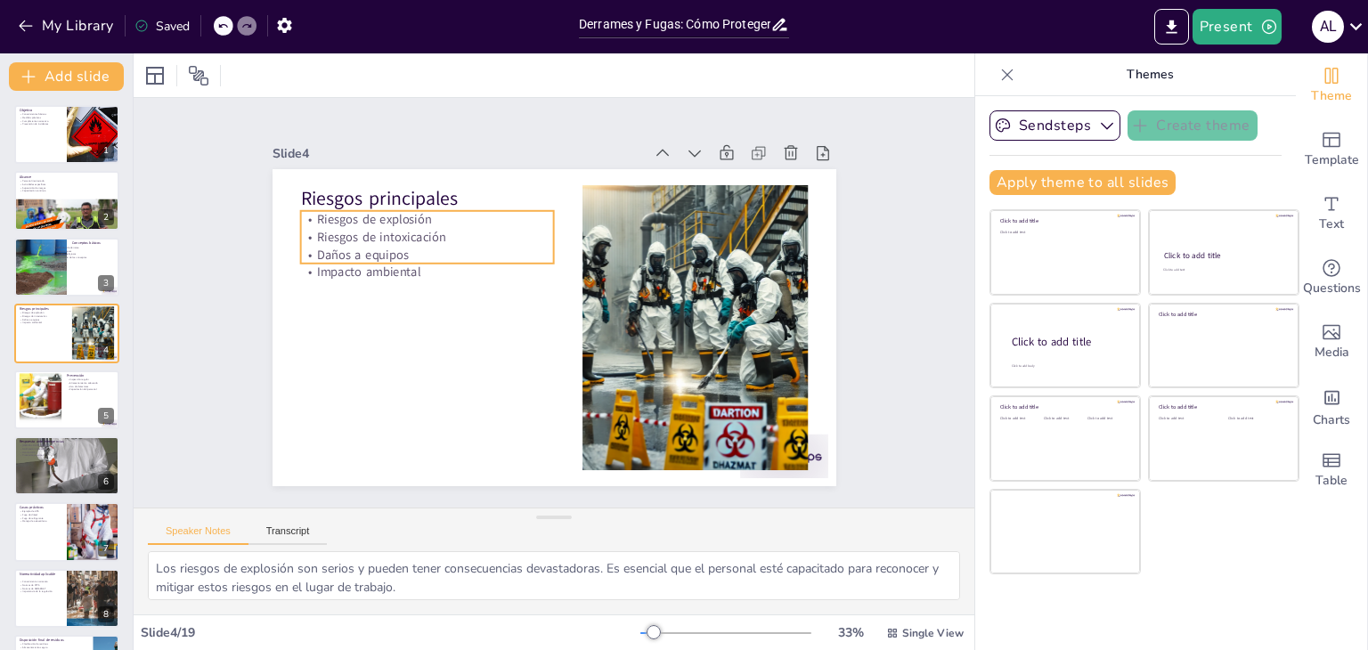
checkbox input "true"
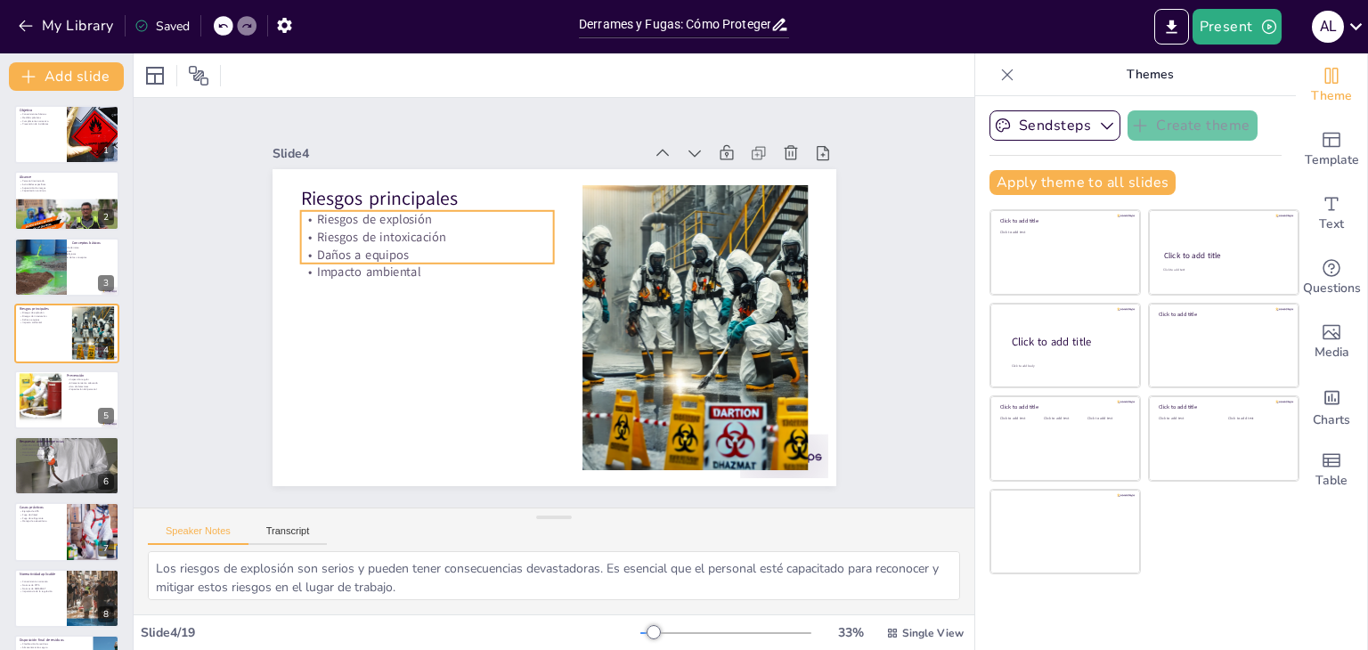
checkbox input "true"
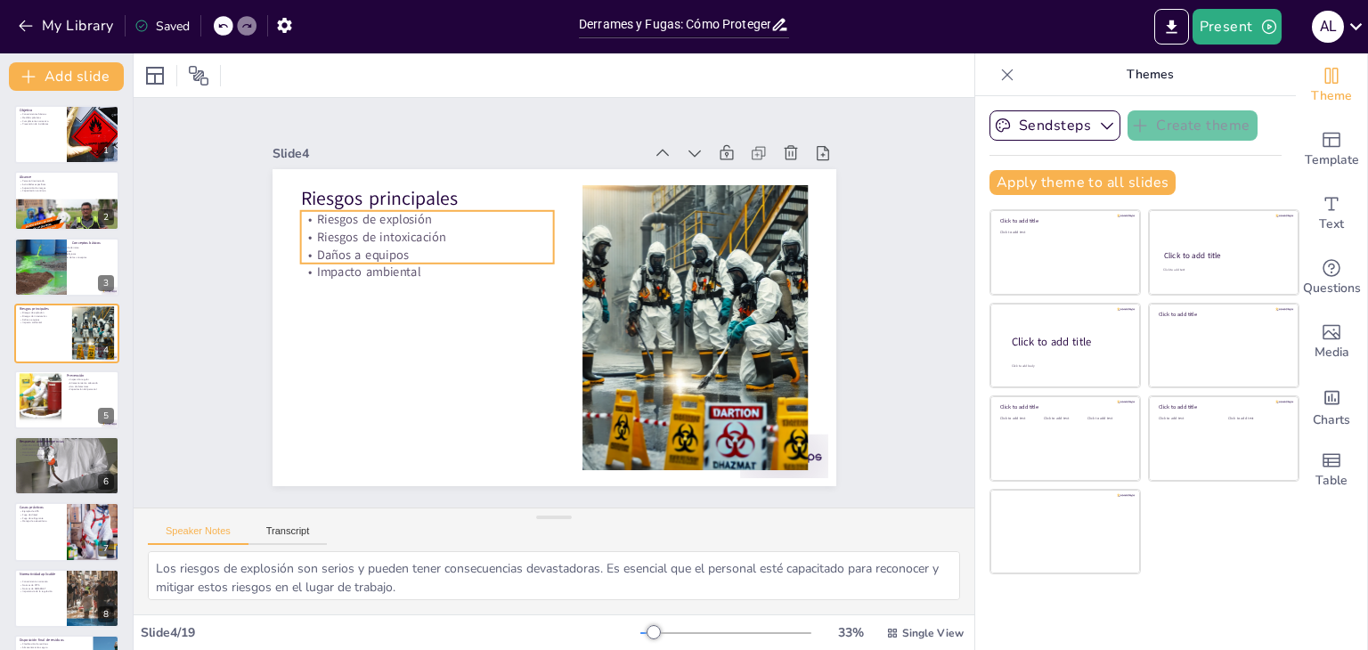
checkbox input "true"
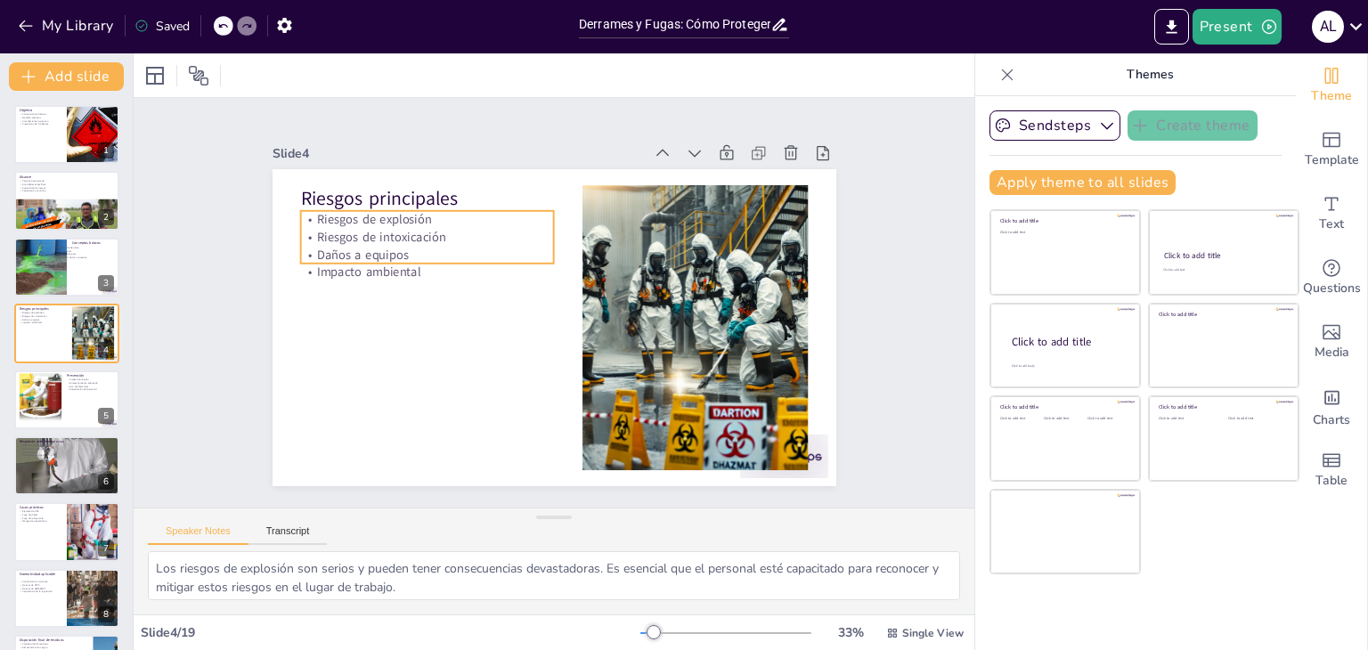
checkbox input "true"
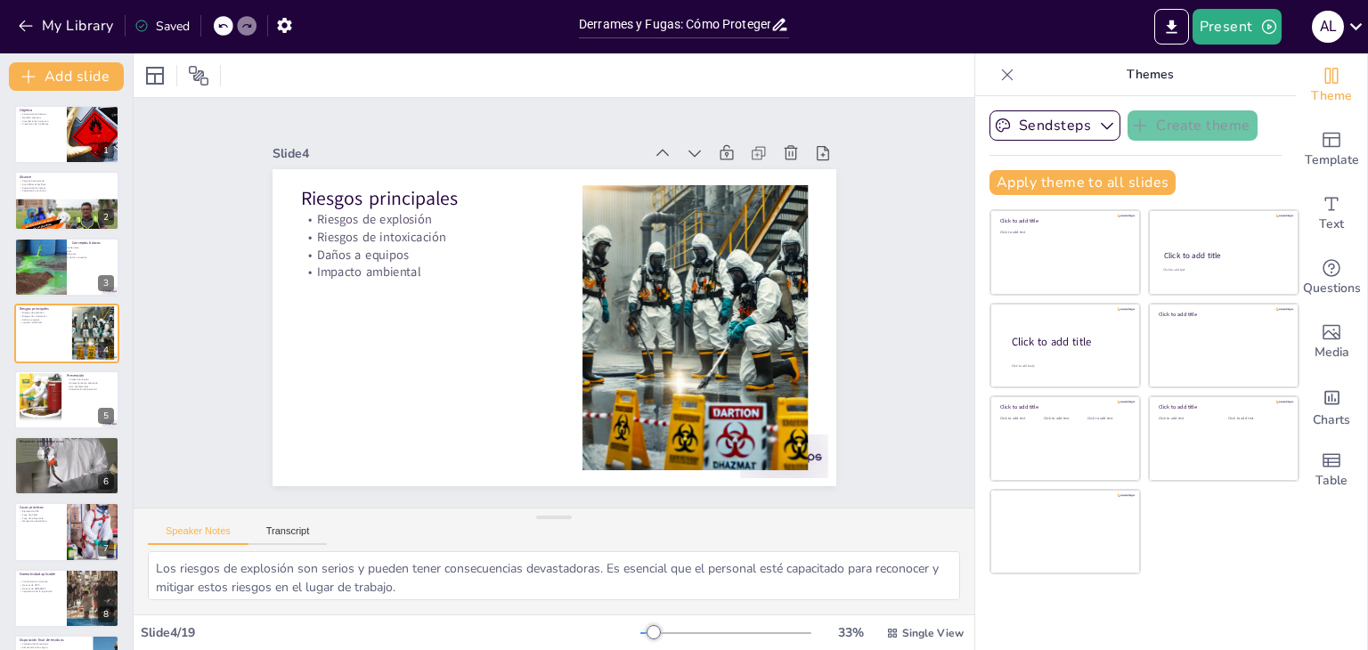
checkbox input "true"
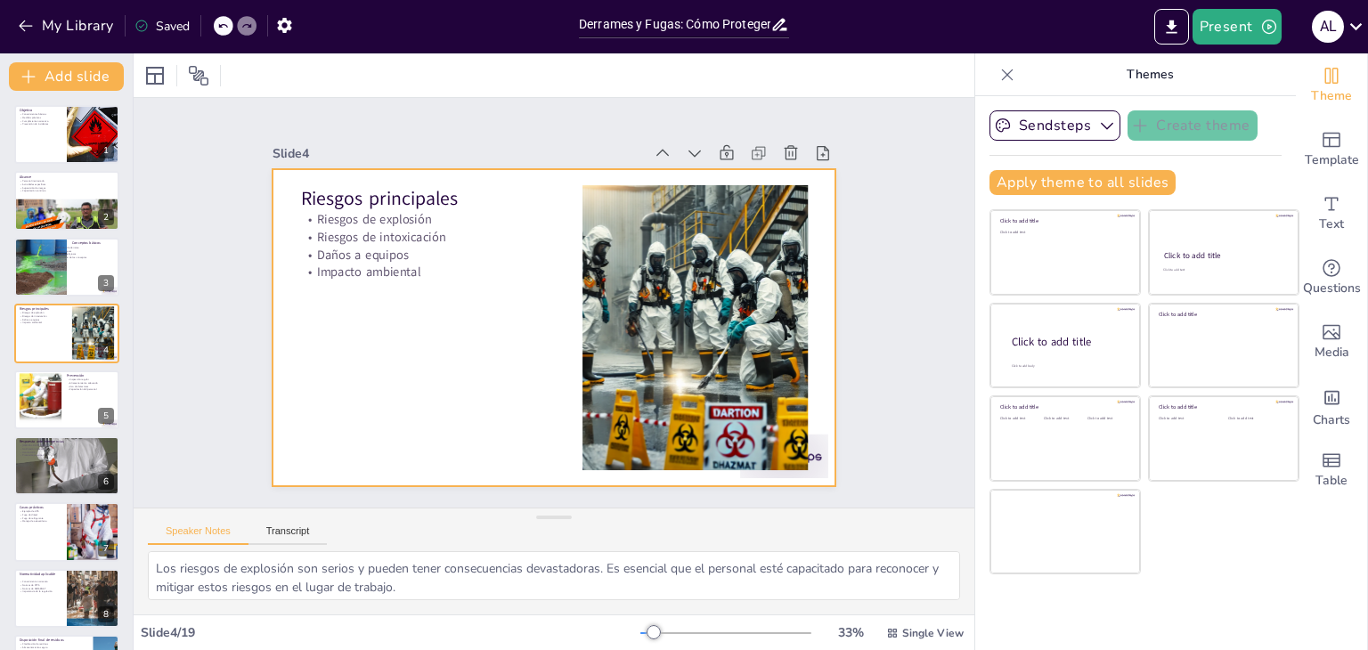
checkbox input "true"
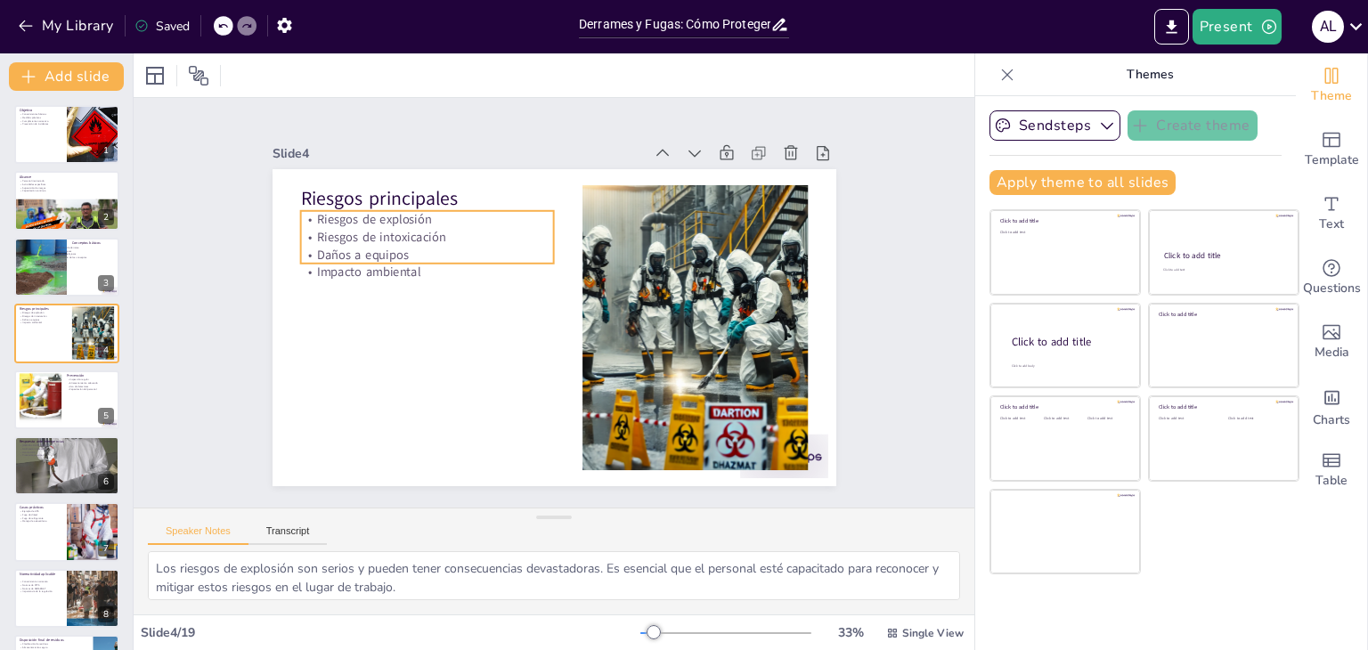
checkbox input "true"
click at [560, 333] on p "Riesgos de intoxicación" at bounding box center [687, 355] width 254 height 44
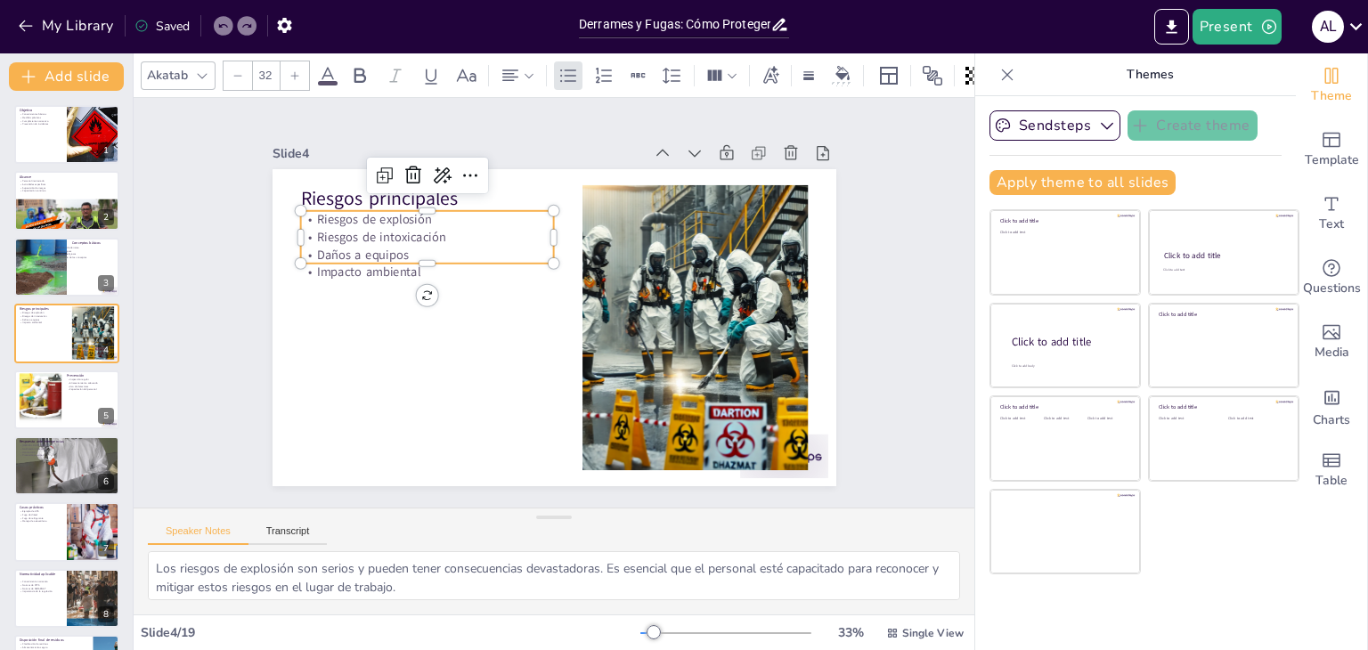
click at [455, 233] on p "Riesgos de intoxicación" at bounding box center [427, 237] width 254 height 18
click at [557, 233] on p "Riesgos de intoxicación" at bounding box center [591, 165] width 69 height 252
drag, startPoint x: 432, startPoint y: 223, endPoint x: 212, endPoint y: 224, distance: 220.1
click at [229, 223] on div "Slide 1 Objetivo Conocimientos básicos Medidas prácticas Cumplimiento normativo…" at bounding box center [553, 302] width 649 height 758
copy p "Riesgos de intoxicación"
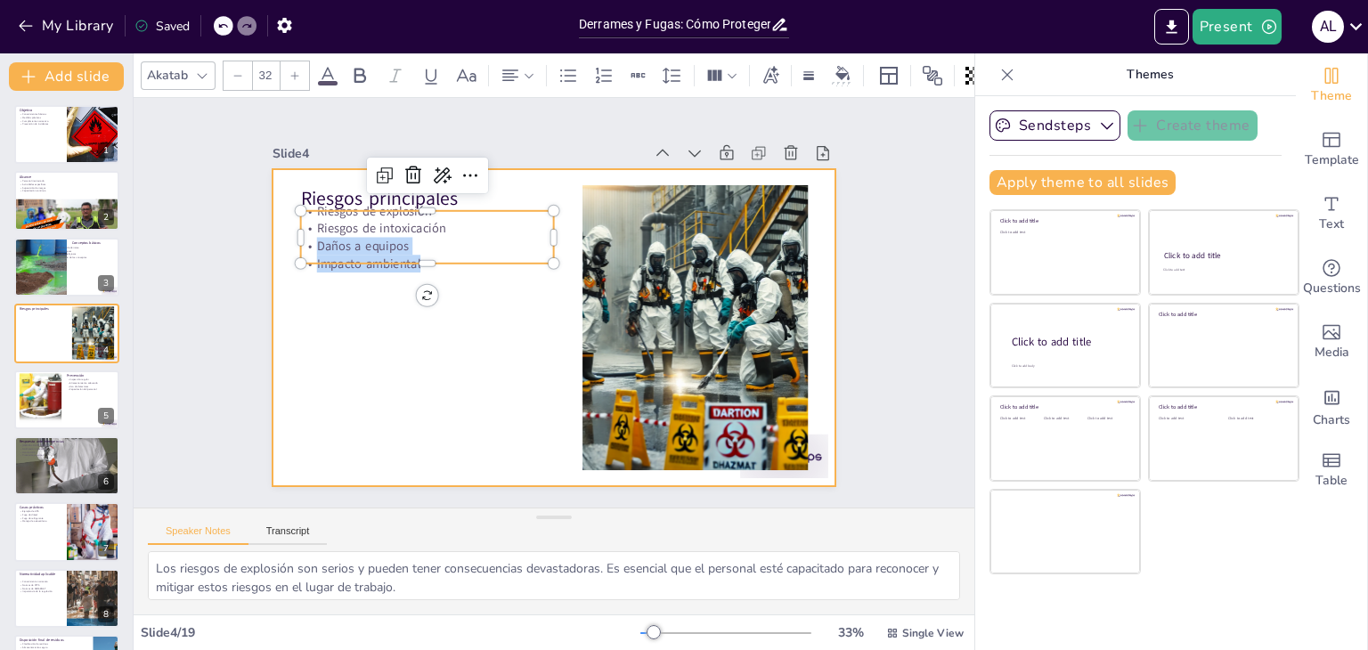
drag, startPoint x: 408, startPoint y: 252, endPoint x: 271, endPoint y: 199, distance: 147.2
click at [342, 199] on div "Riesgos principales Riesgos de explosión Riesgos de intoxicación Daños a equipo…" at bounding box center [529, 306] width 374 height 594
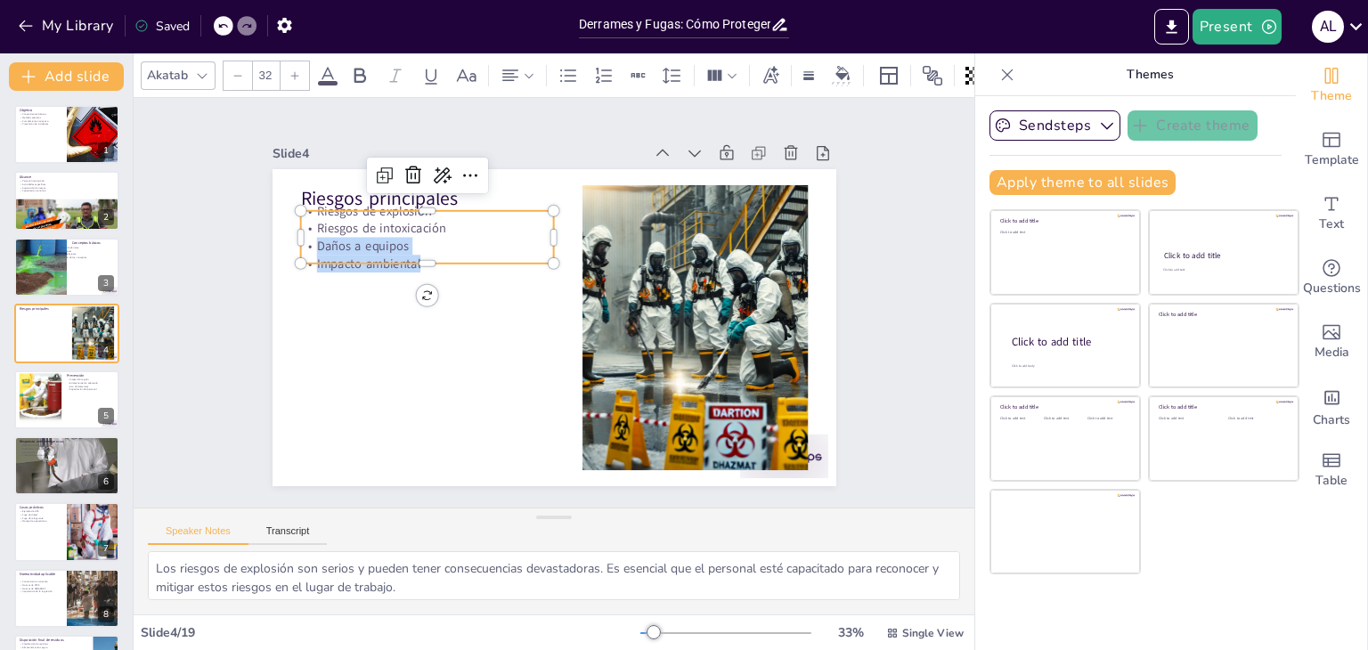
click at [427, 238] on p "Daños a equipos" at bounding box center [461, 199] width 239 height 119
drag, startPoint x: 379, startPoint y: 249, endPoint x: 295, endPoint y: 183, distance: 107.1
click at [392, 183] on div "Riesgos principales Riesgos de explosión Riesgos de intoxicación Daños a equipo…" at bounding box center [579, 301] width 374 height 594
copy div "Riesgos de explosión Riesgos de intoxicación Daños a equipos Impacto ambiental"
click at [42, 419] on div at bounding box center [40, 399] width 84 height 54
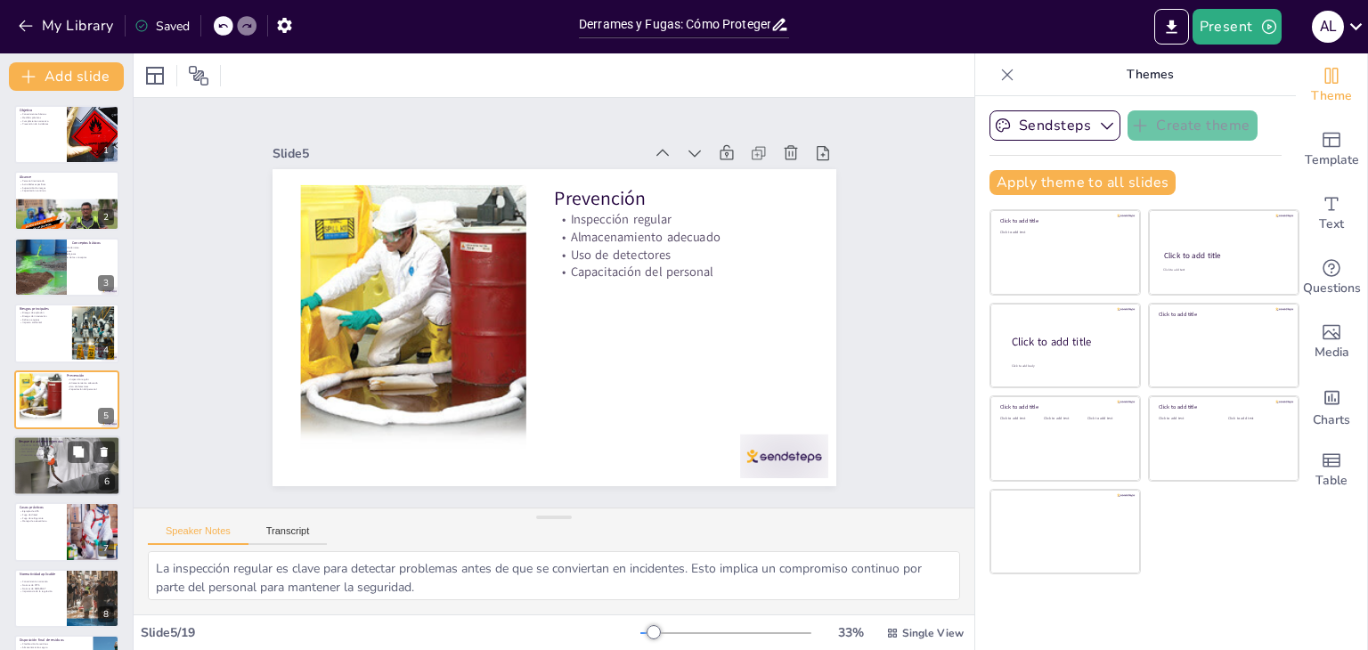
scroll to position [29, 0]
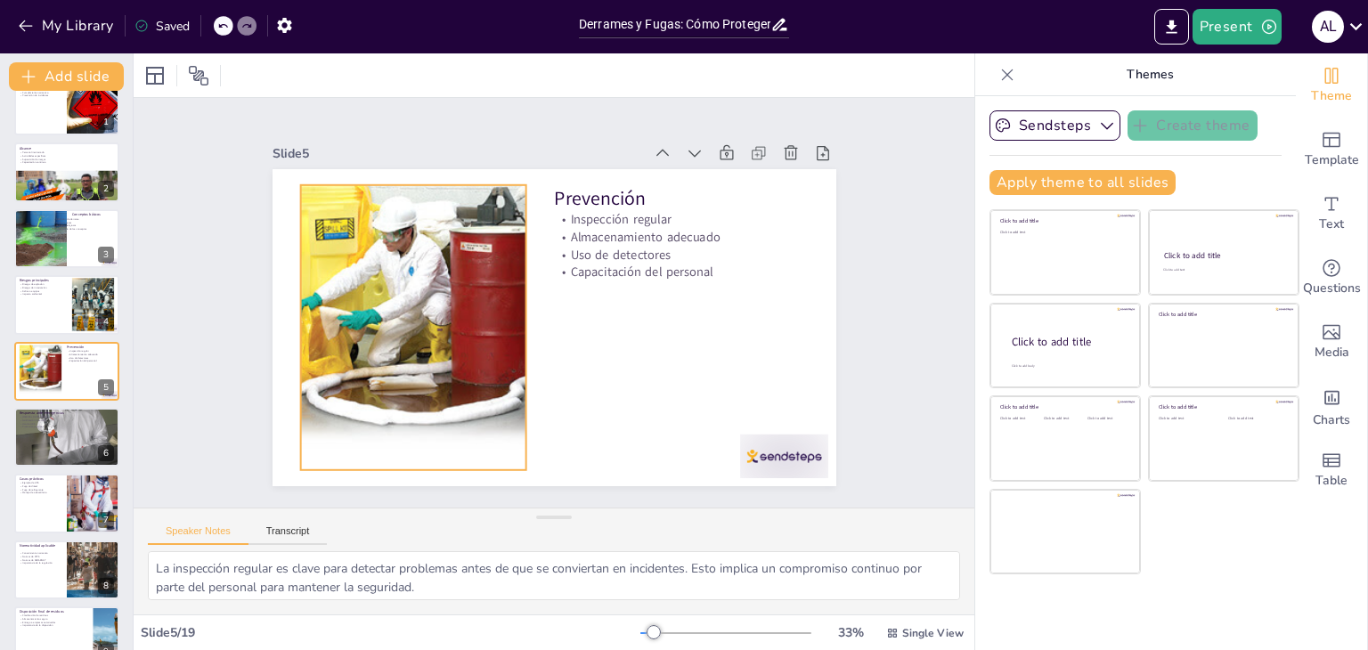
click at [413, 306] on div at bounding box center [544, 160] width 330 height 469
click at [44, 435] on div at bounding box center [66, 437] width 107 height 143
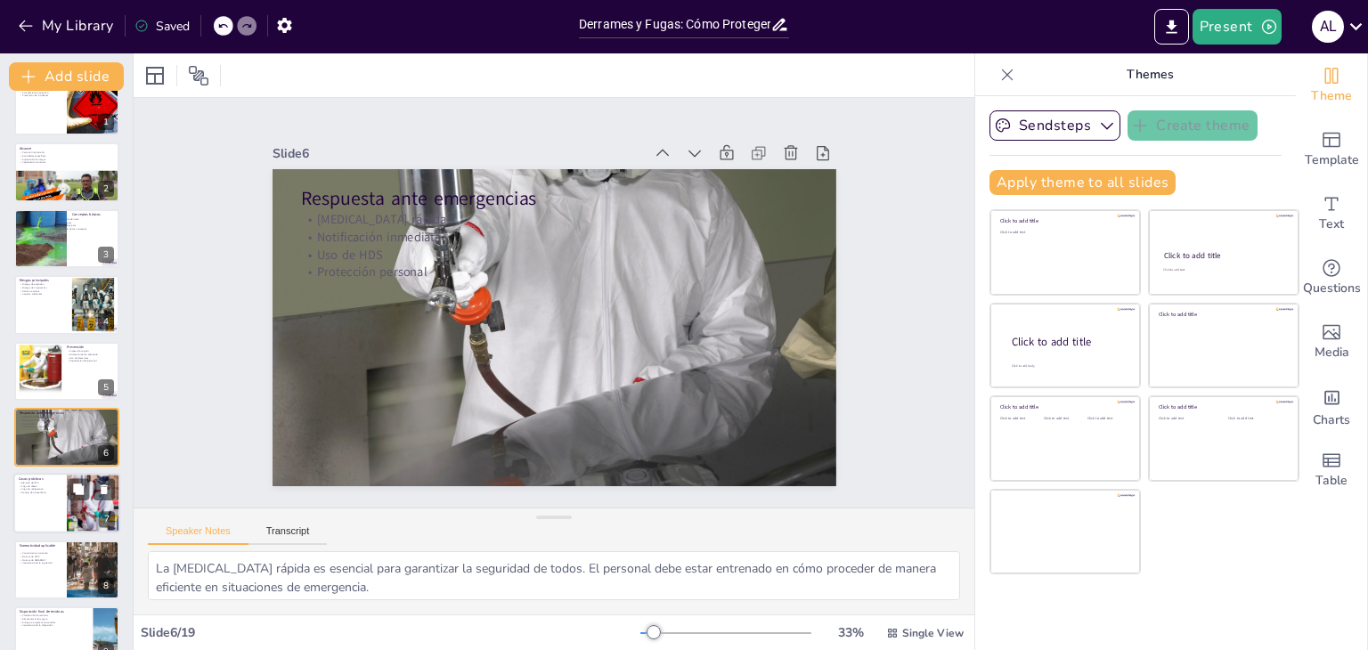
scroll to position [95, 0]
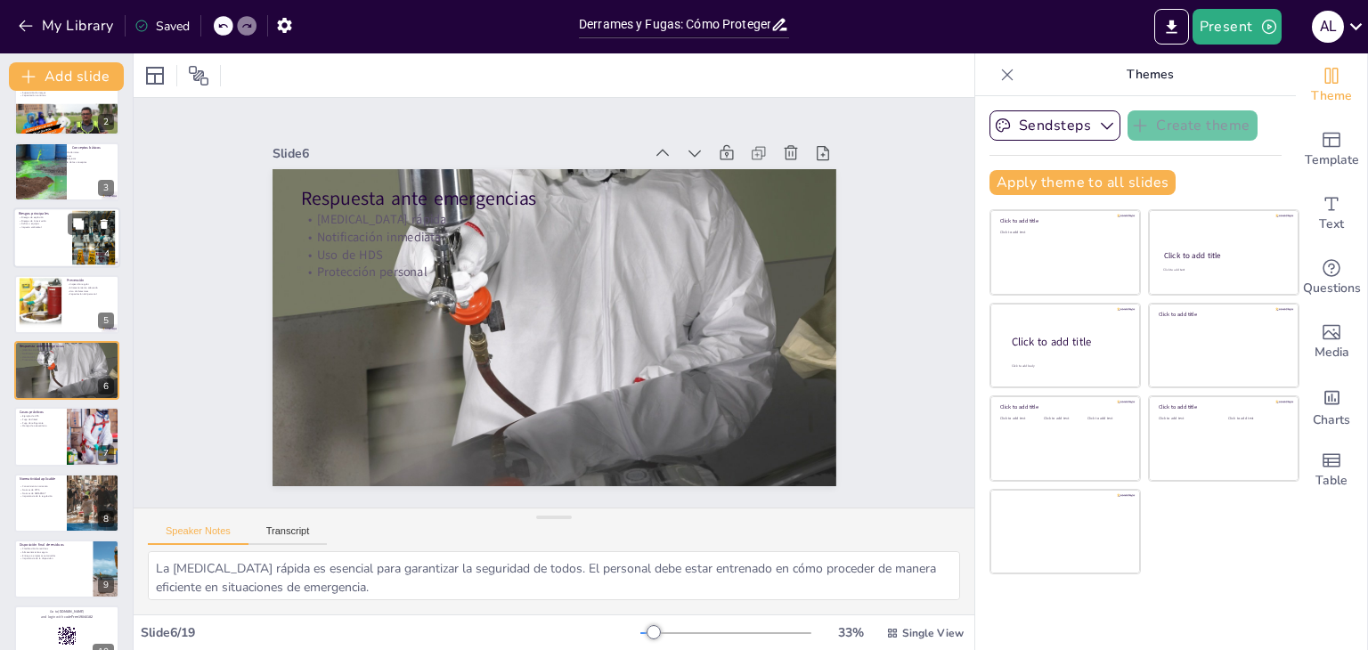
click at [46, 249] on div at bounding box center [66, 238] width 107 height 61
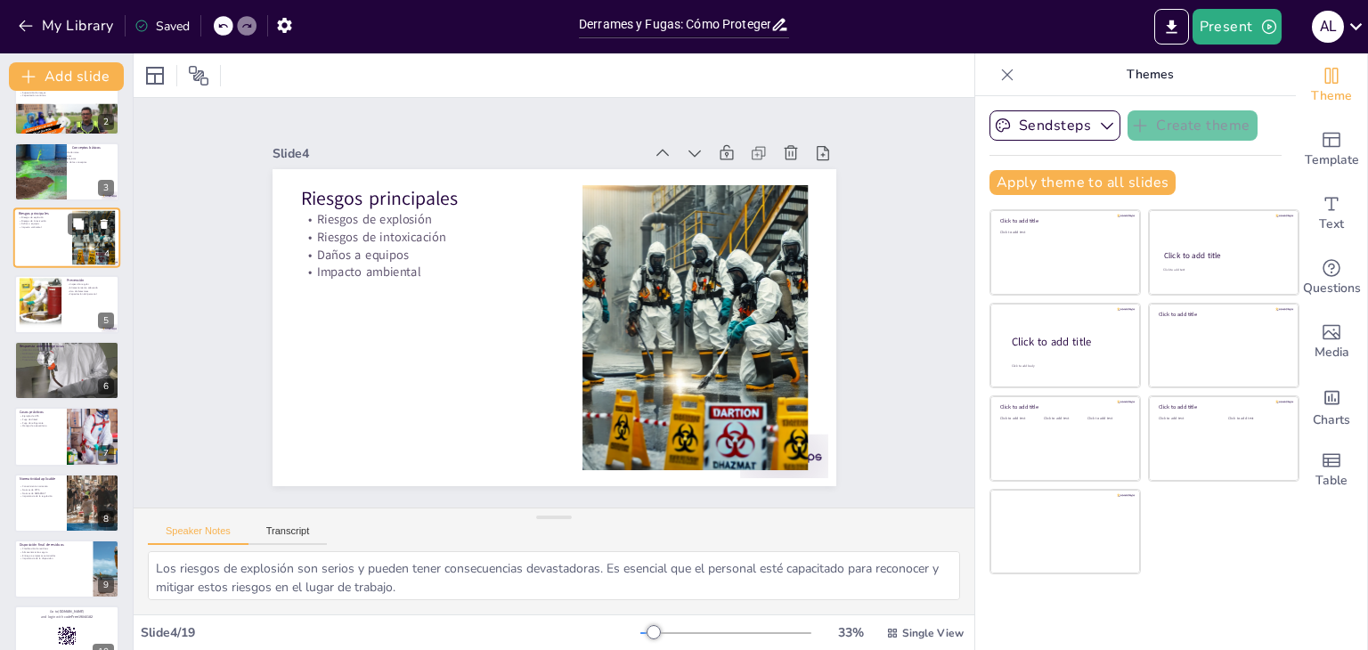
scroll to position [0, 0]
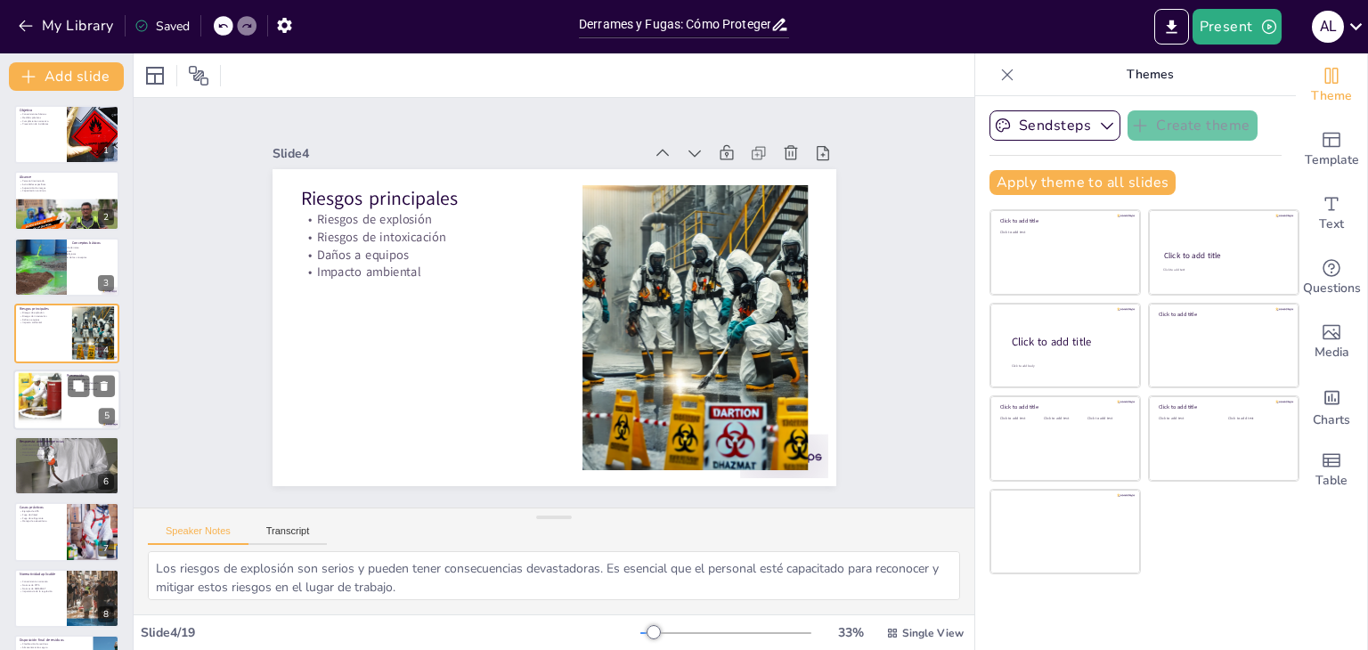
click at [45, 406] on div at bounding box center [40, 399] width 84 height 54
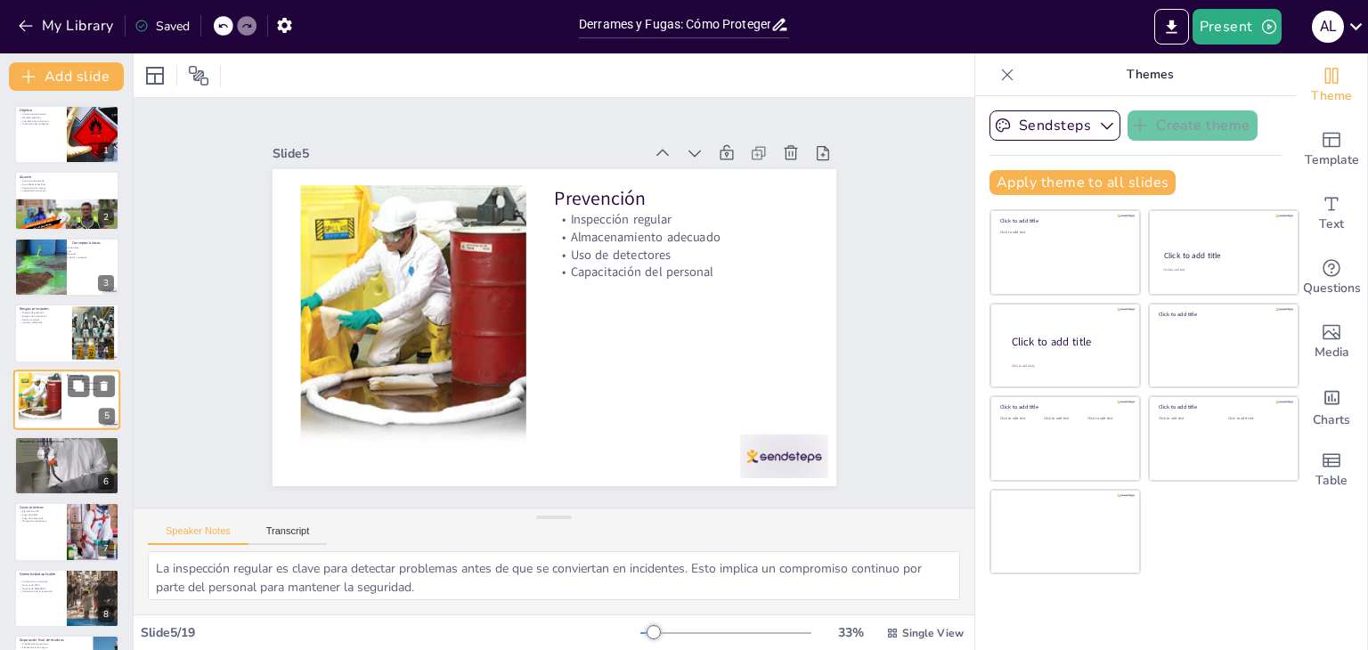
scroll to position [29, 0]
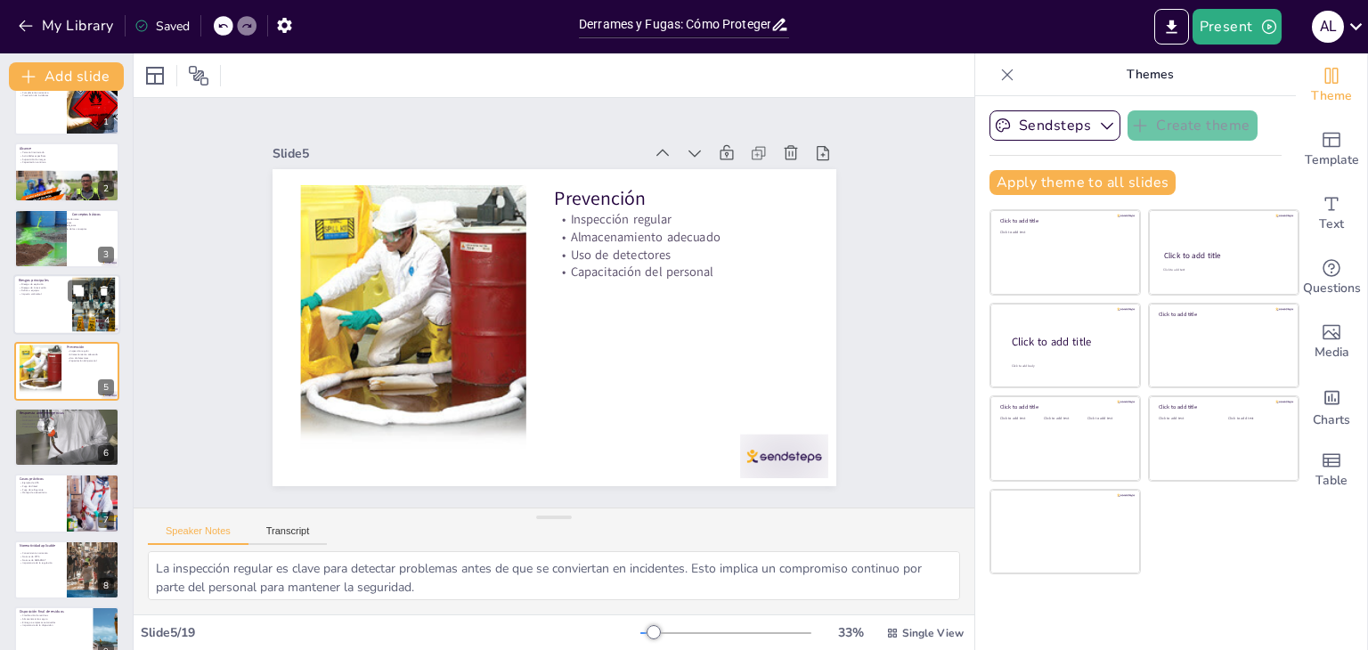
click at [50, 317] on div at bounding box center [66, 304] width 107 height 61
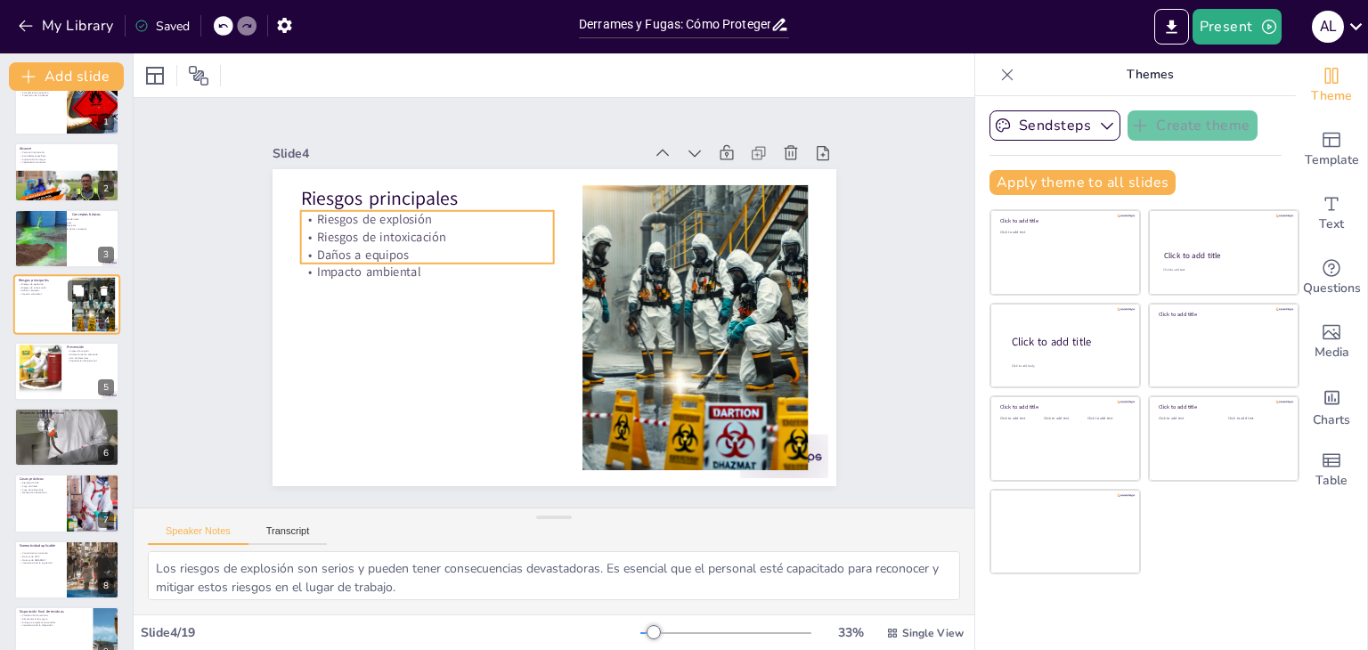
scroll to position [0, 0]
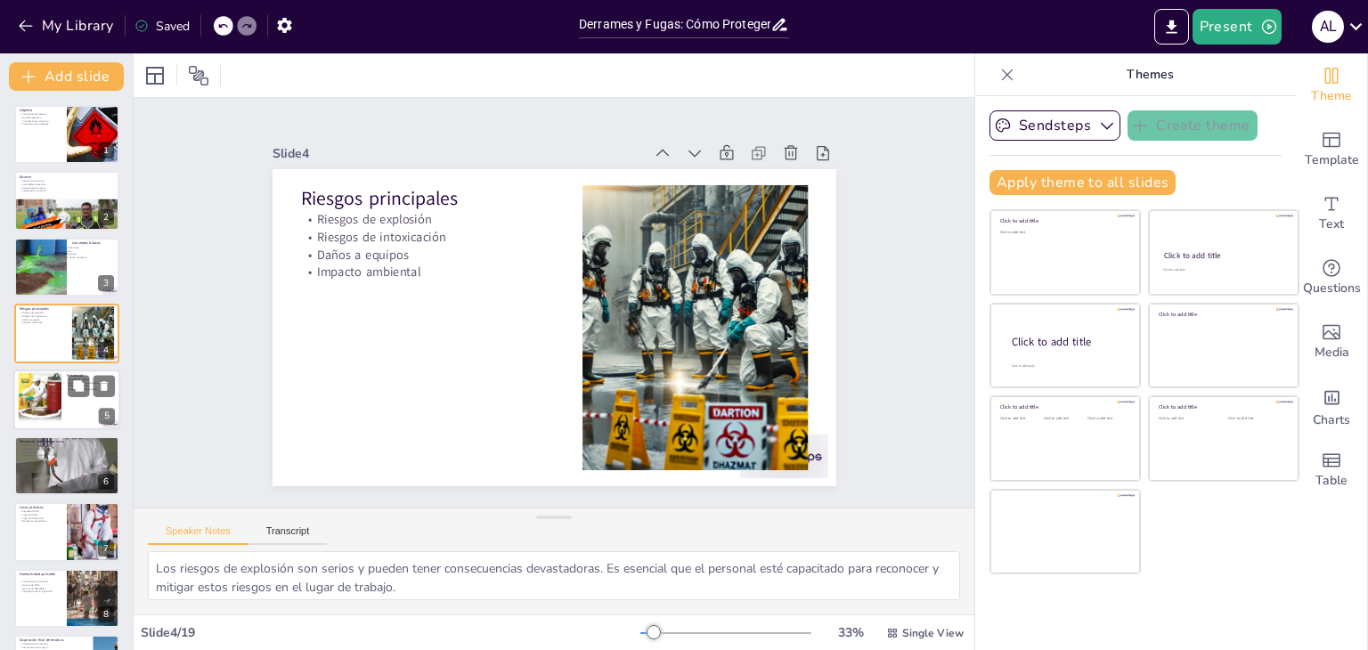
click at [64, 397] on div at bounding box center [66, 400] width 107 height 61
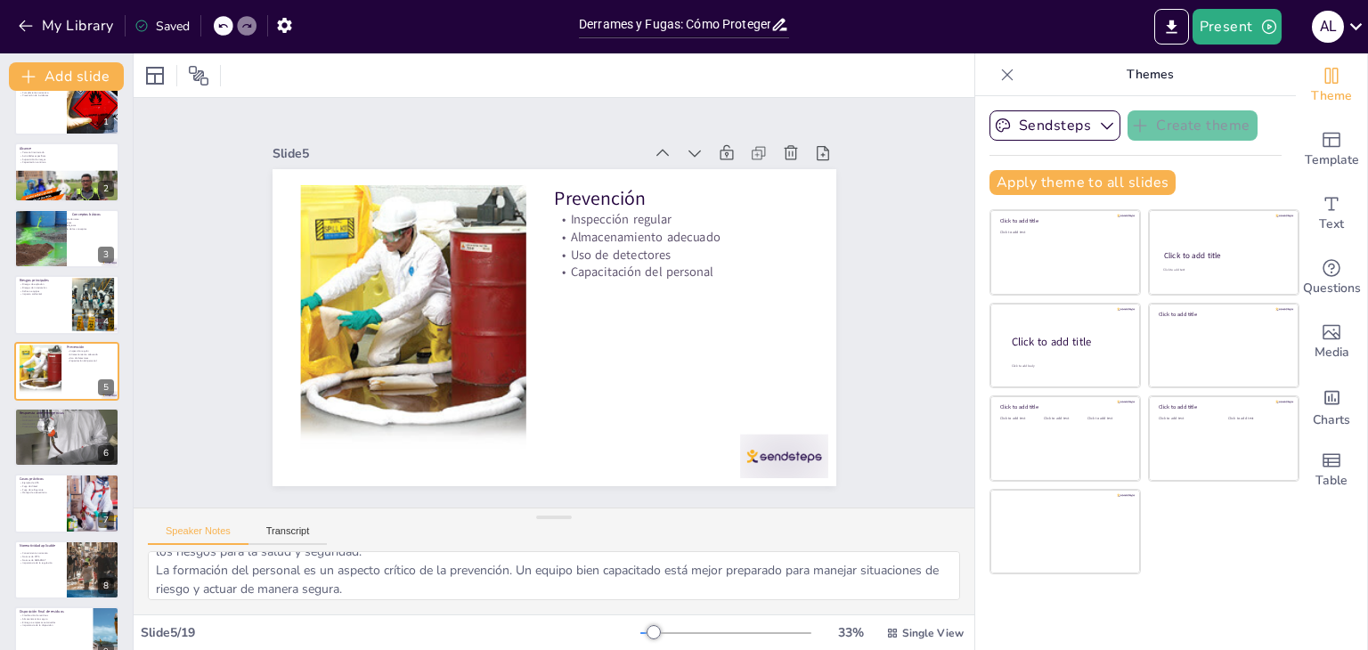
scroll to position [116, 0]
click at [286, 530] on button "Transcript" at bounding box center [288, 536] width 79 height 20
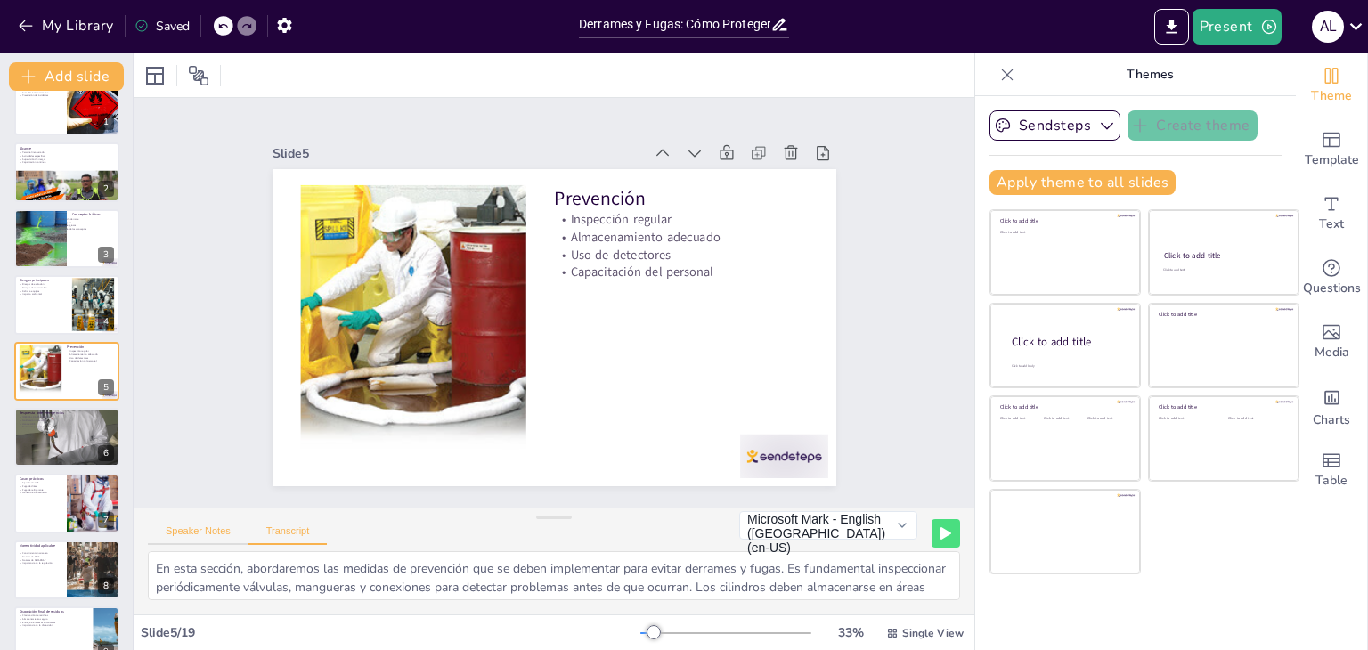
click at [161, 535] on button "Speaker Notes" at bounding box center [198, 536] width 101 height 20
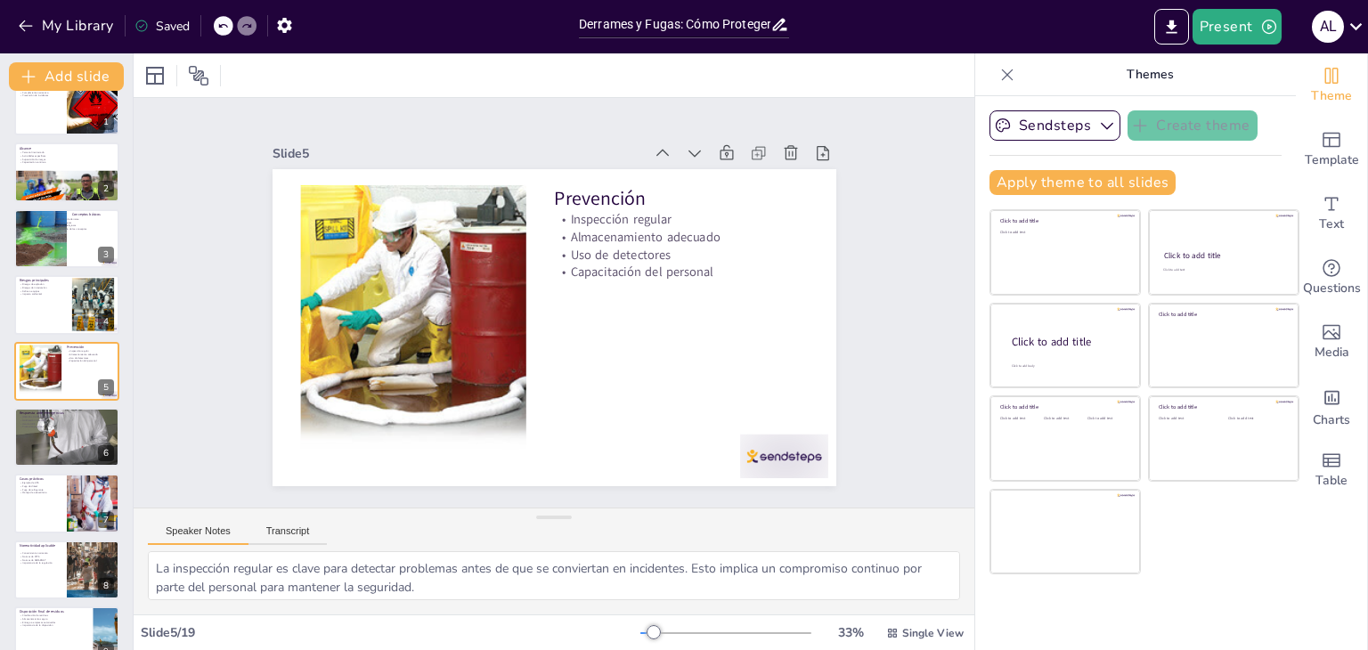
click at [198, 527] on button "Speaker Notes" at bounding box center [198, 536] width 101 height 20
click at [20, 444] on div at bounding box center [66, 437] width 107 height 143
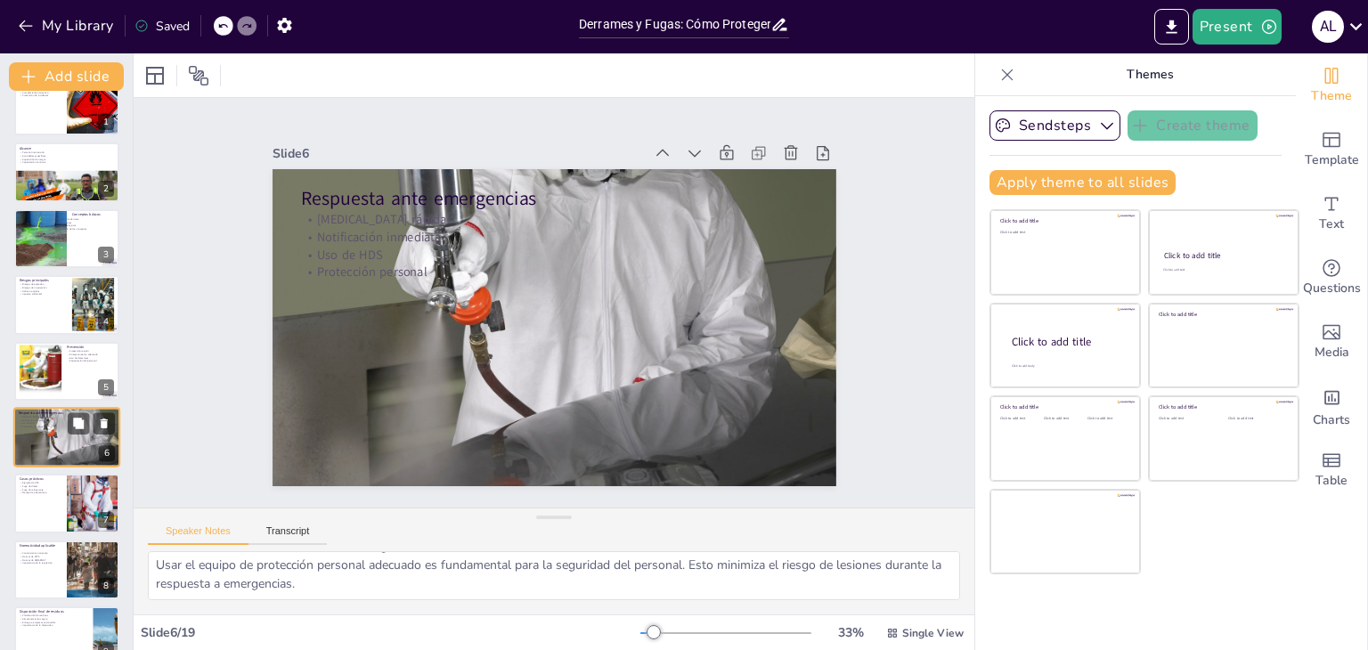
scroll to position [95, 0]
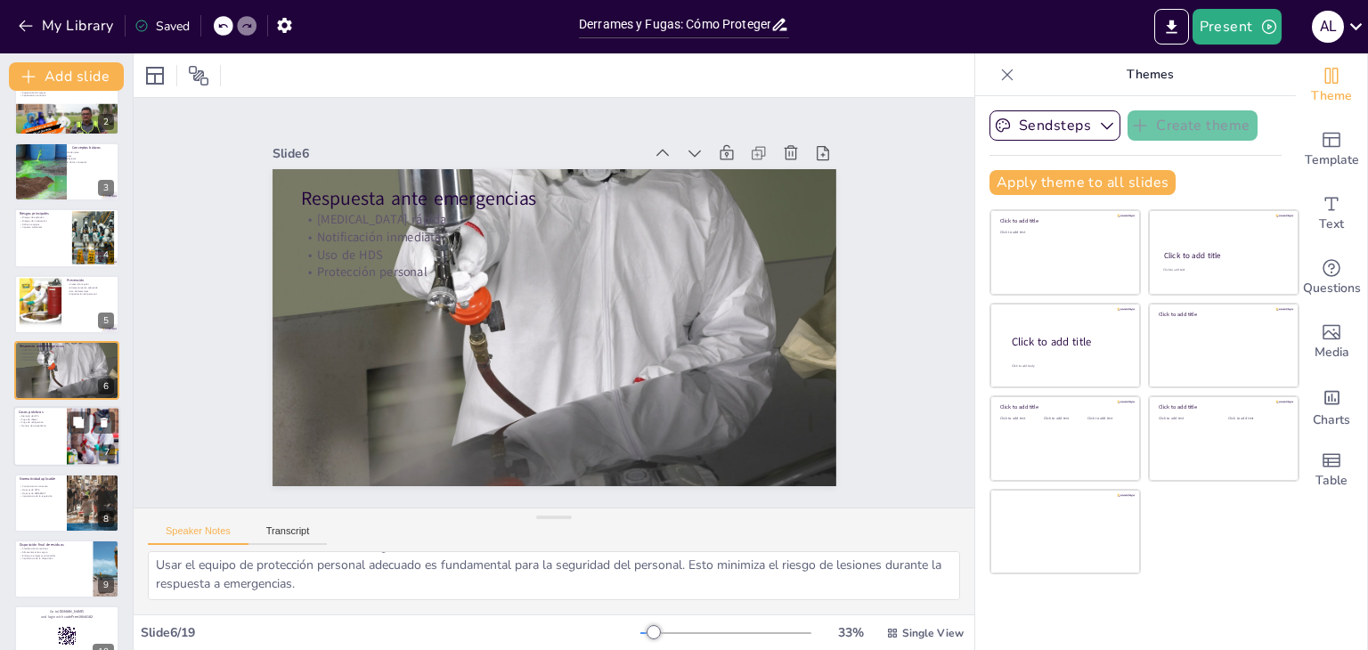
click at [40, 452] on div at bounding box center [66, 437] width 107 height 61
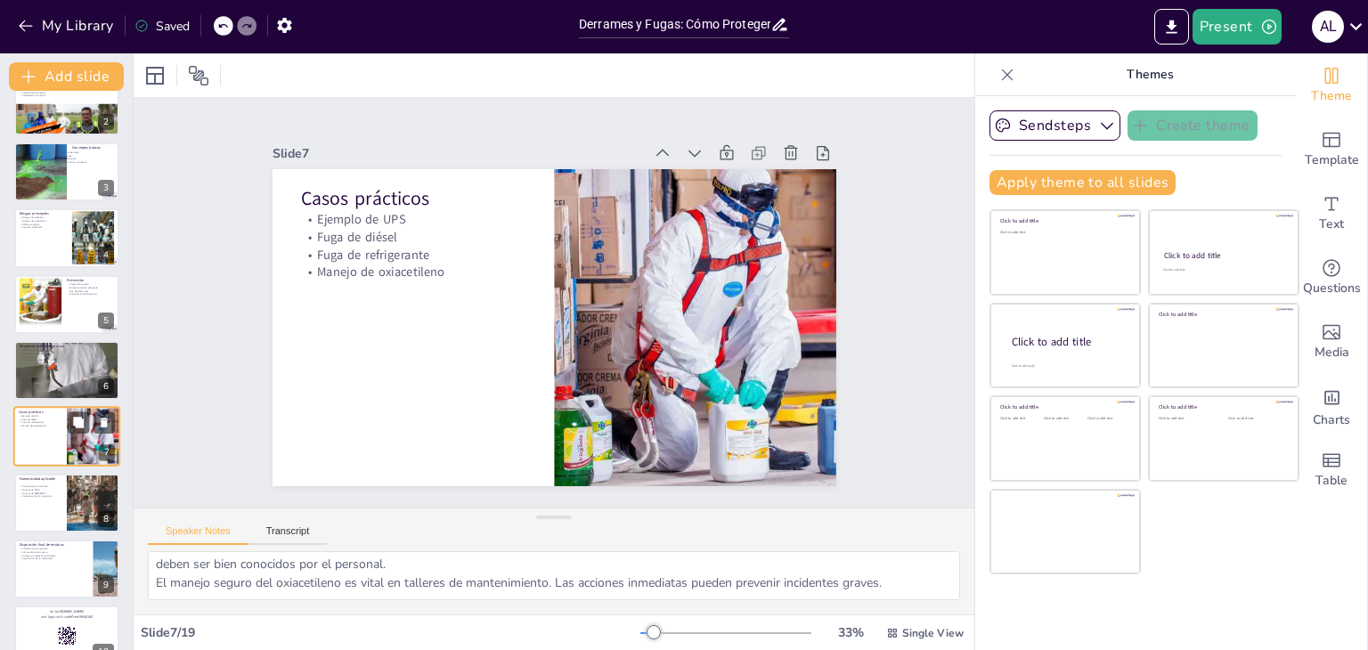
scroll to position [97, 0]
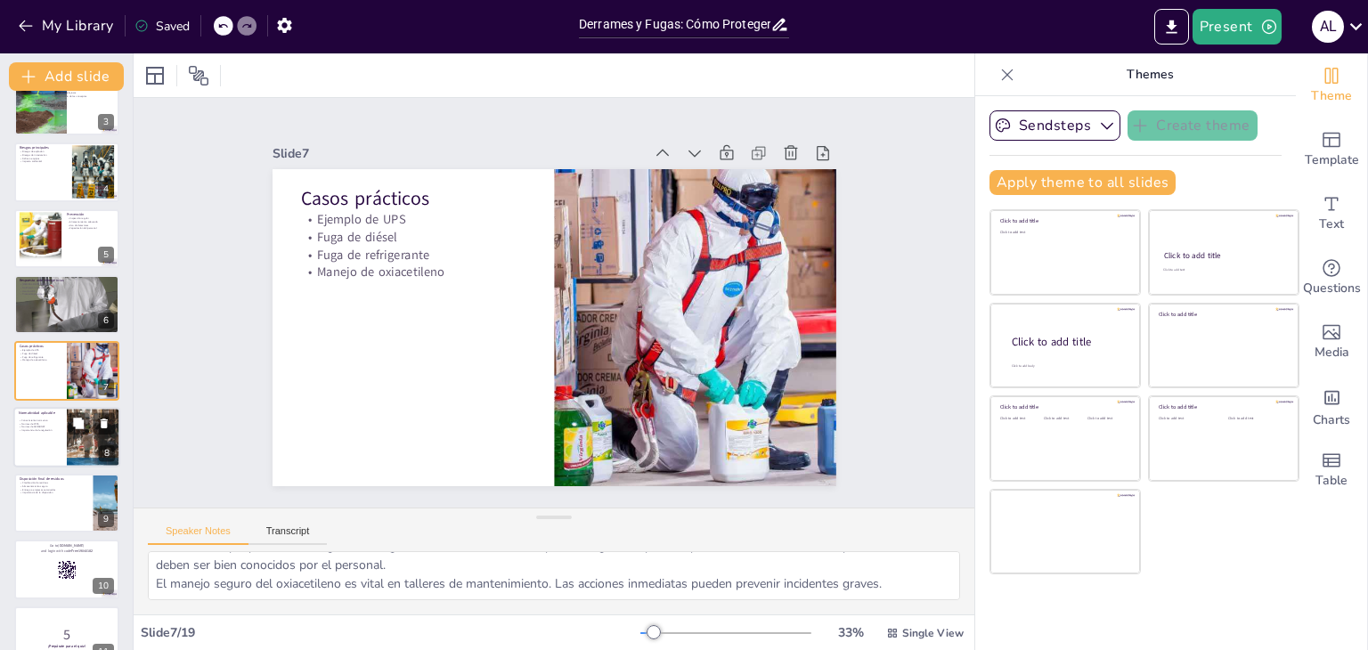
click at [38, 445] on div at bounding box center [66, 437] width 107 height 61
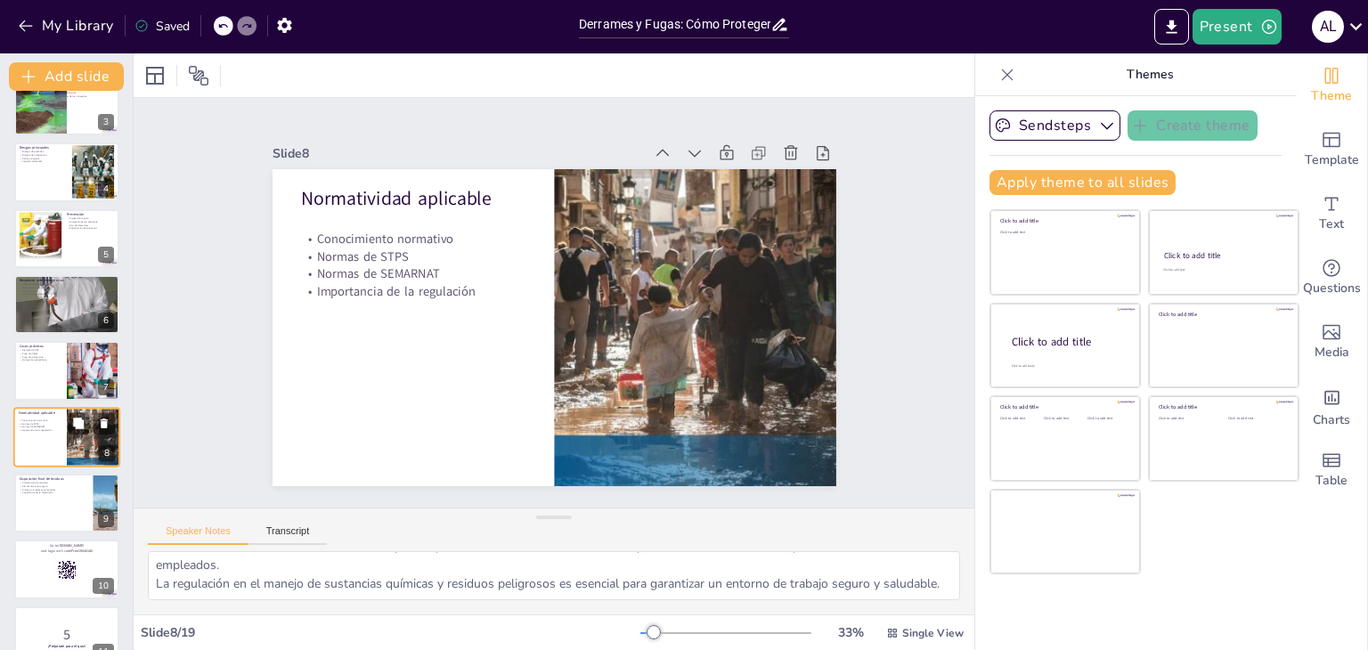
scroll to position [116, 0]
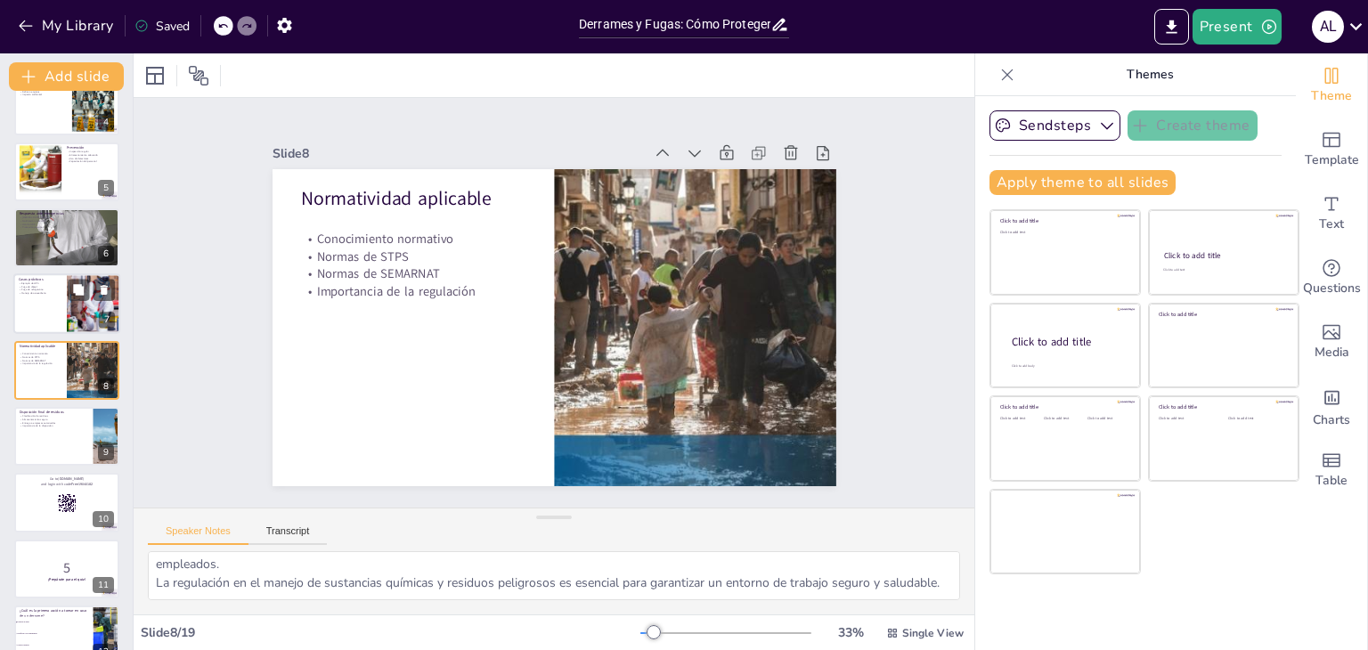
click at [43, 314] on div at bounding box center [66, 304] width 107 height 61
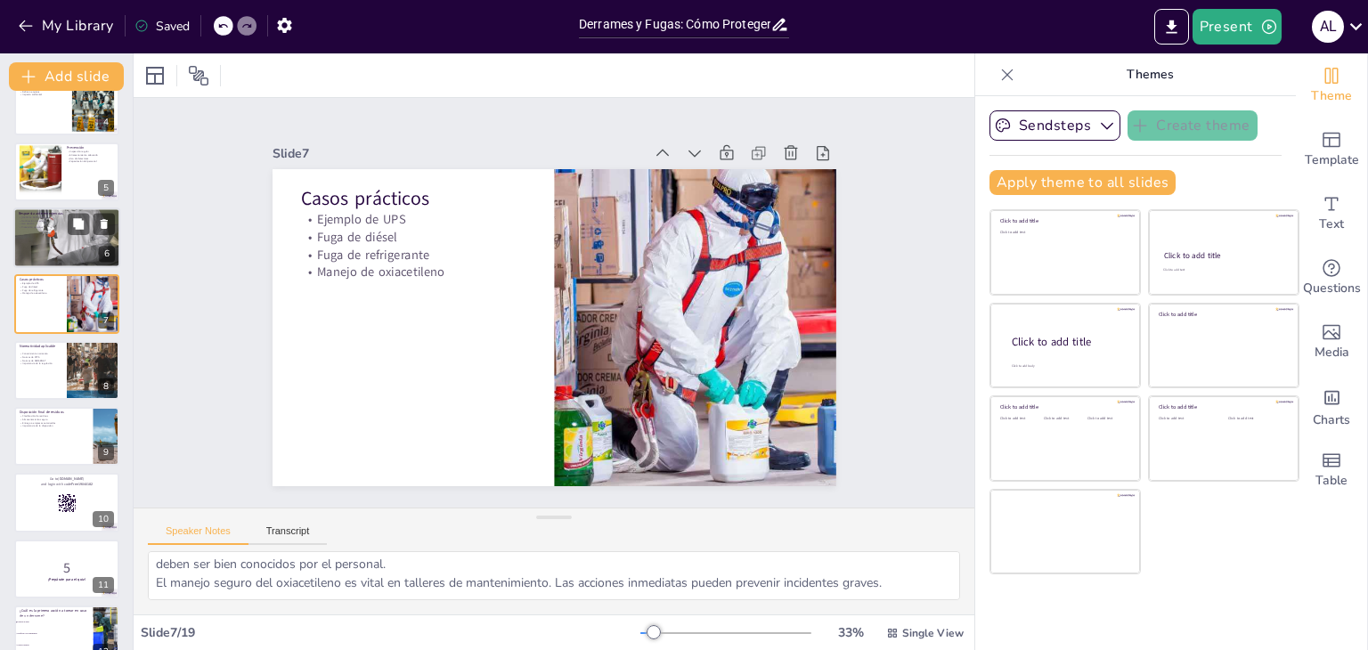
scroll to position [97, 0]
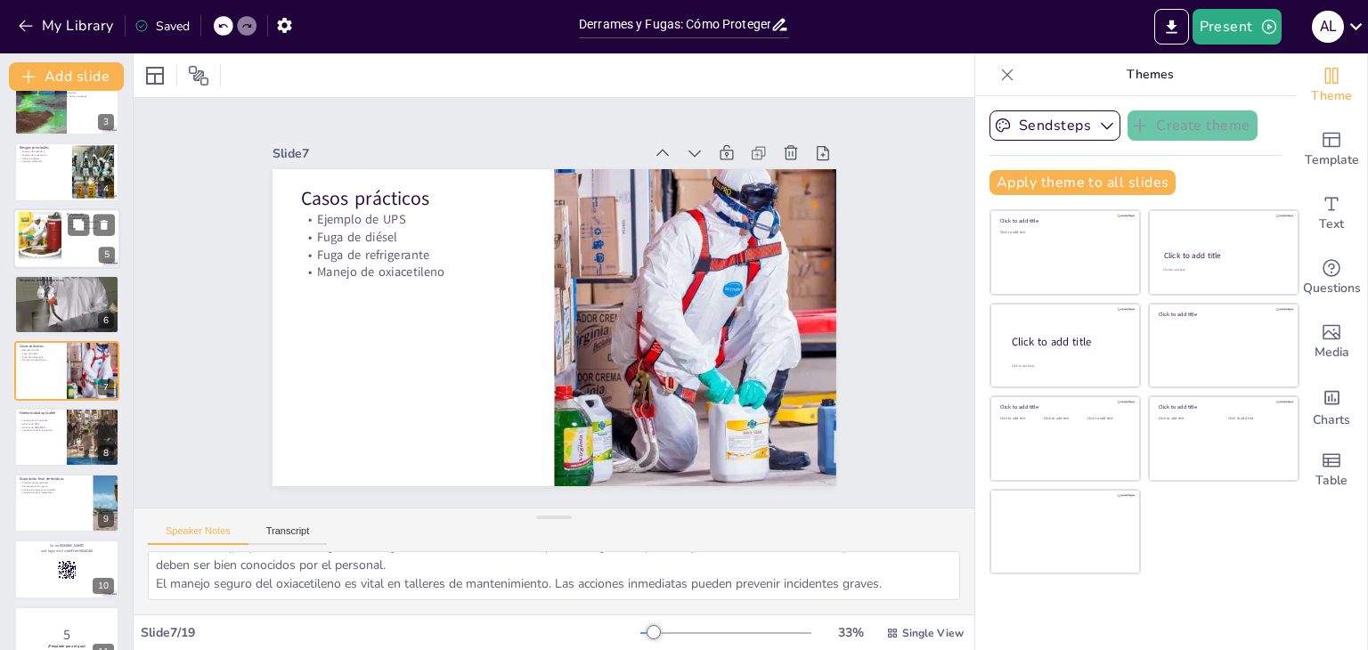
click at [49, 249] on div at bounding box center [40, 238] width 84 height 54
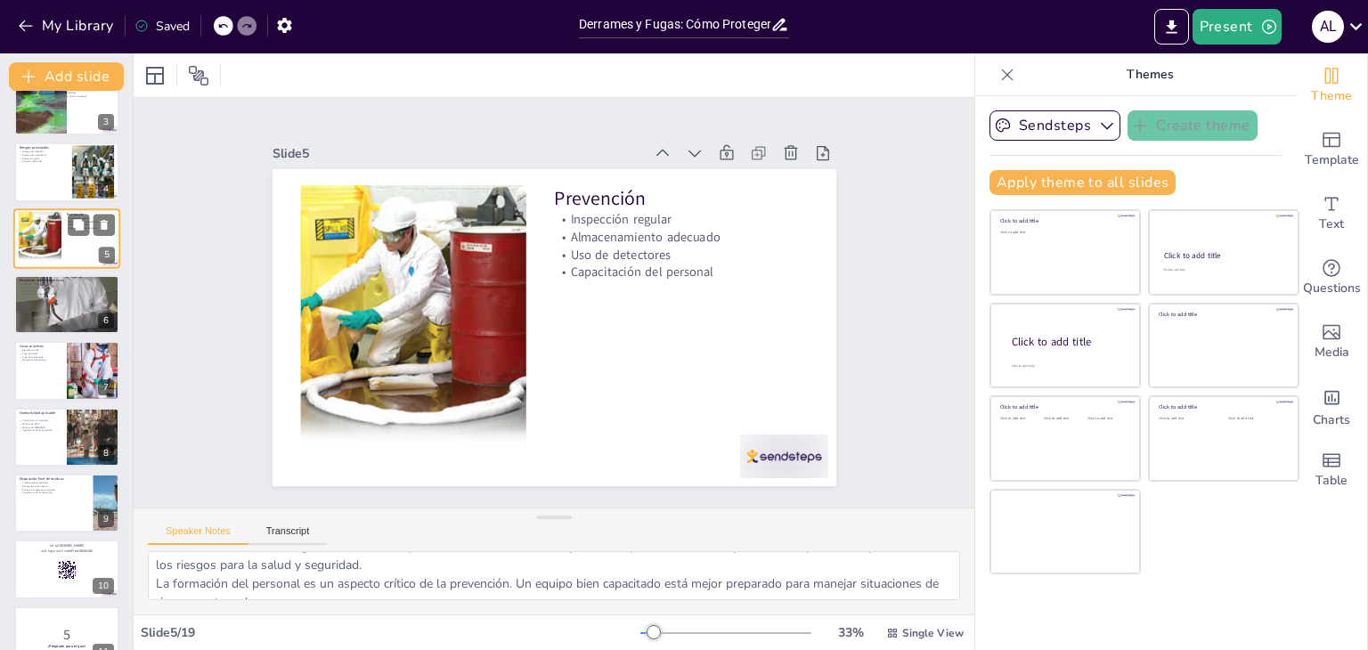
scroll to position [116, 0]
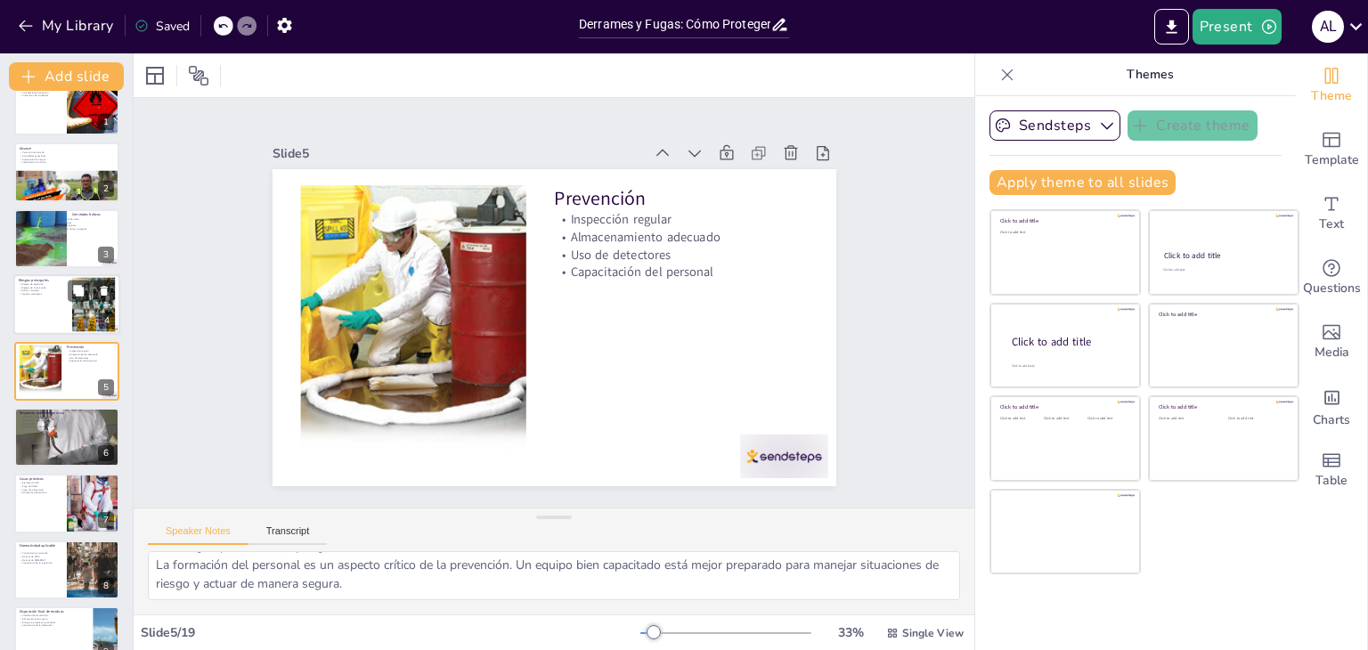
click at [60, 313] on div at bounding box center [66, 304] width 107 height 61
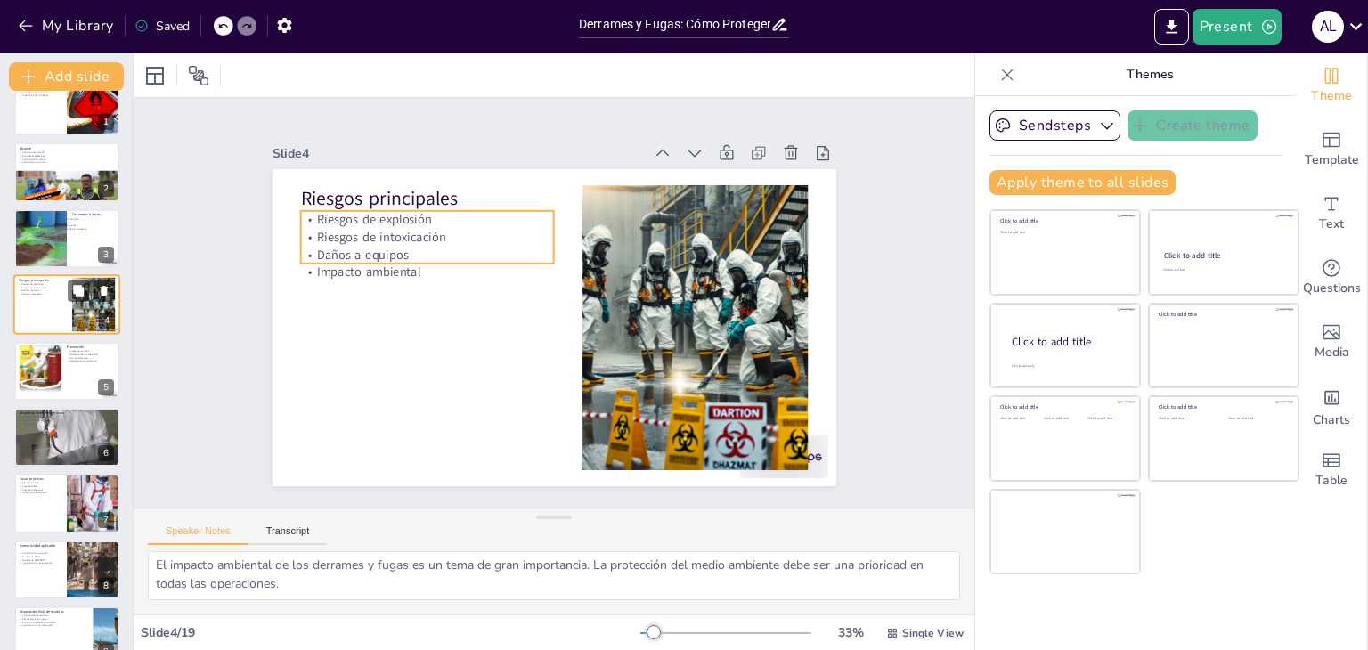
scroll to position [0, 0]
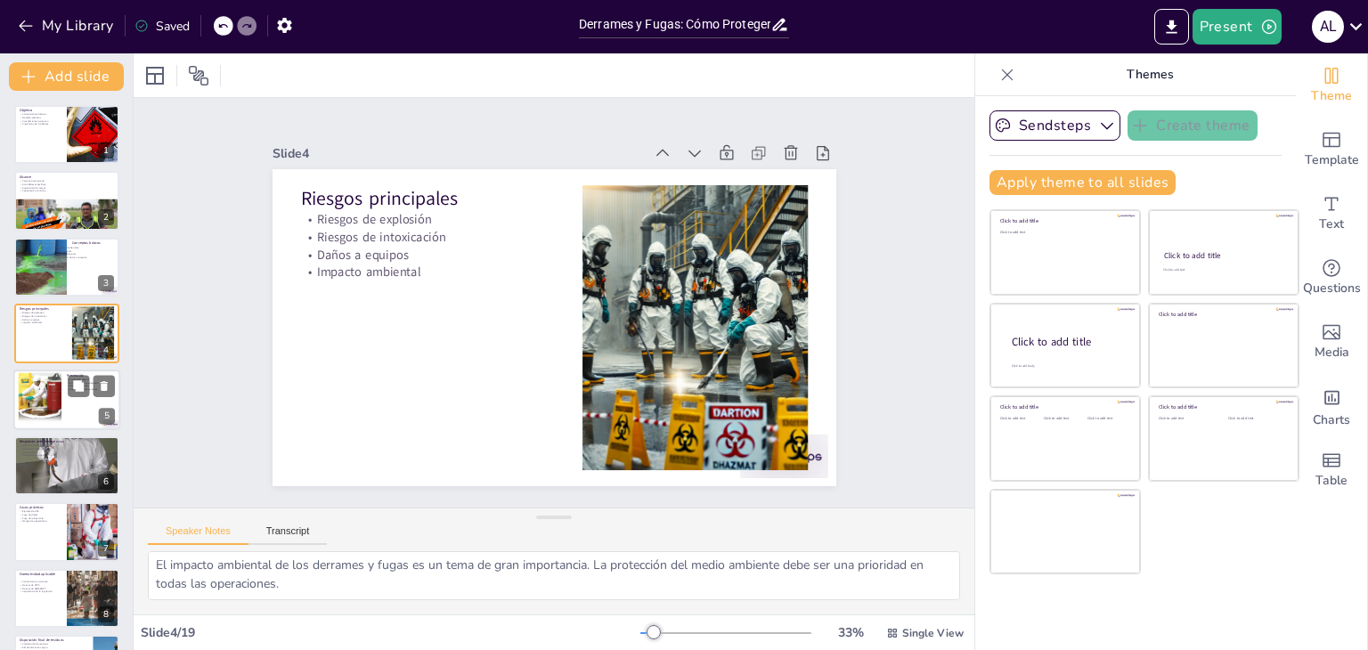
click at [39, 383] on div at bounding box center [40, 399] width 84 height 54
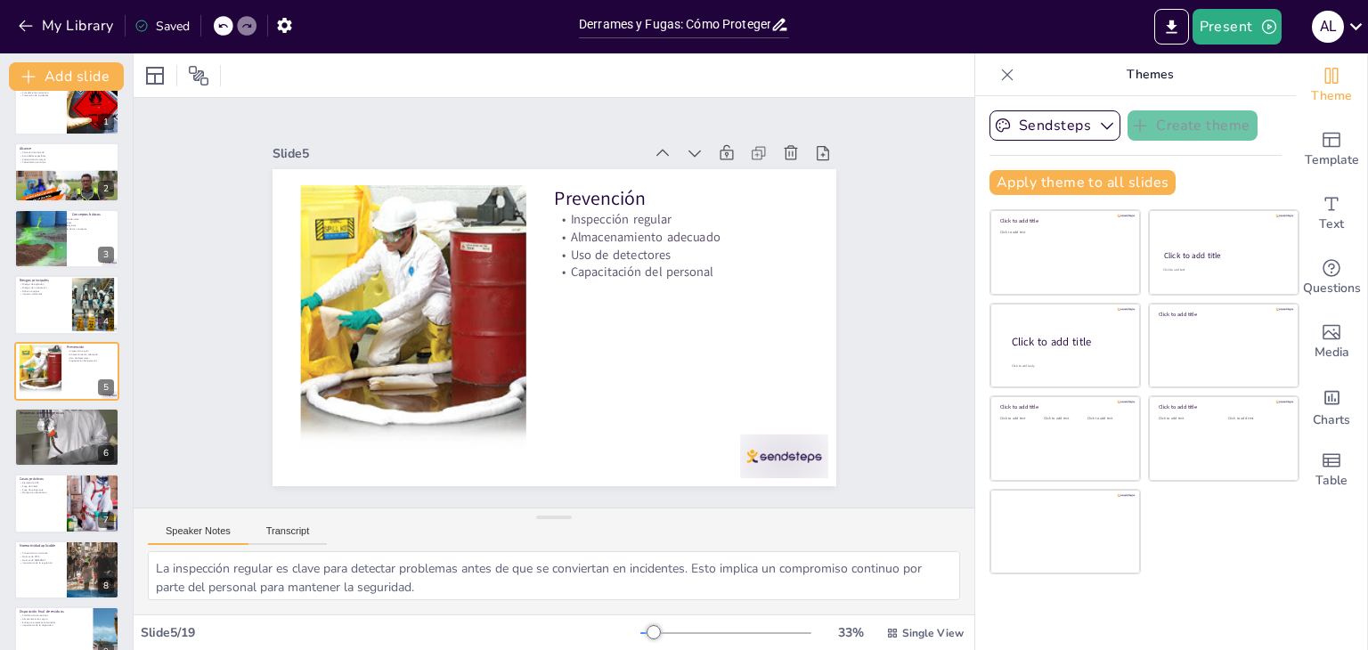
click at [214, 535] on button "Speaker Notes" at bounding box center [198, 536] width 101 height 20
click at [303, 540] on button "Transcript" at bounding box center [288, 536] width 79 height 20
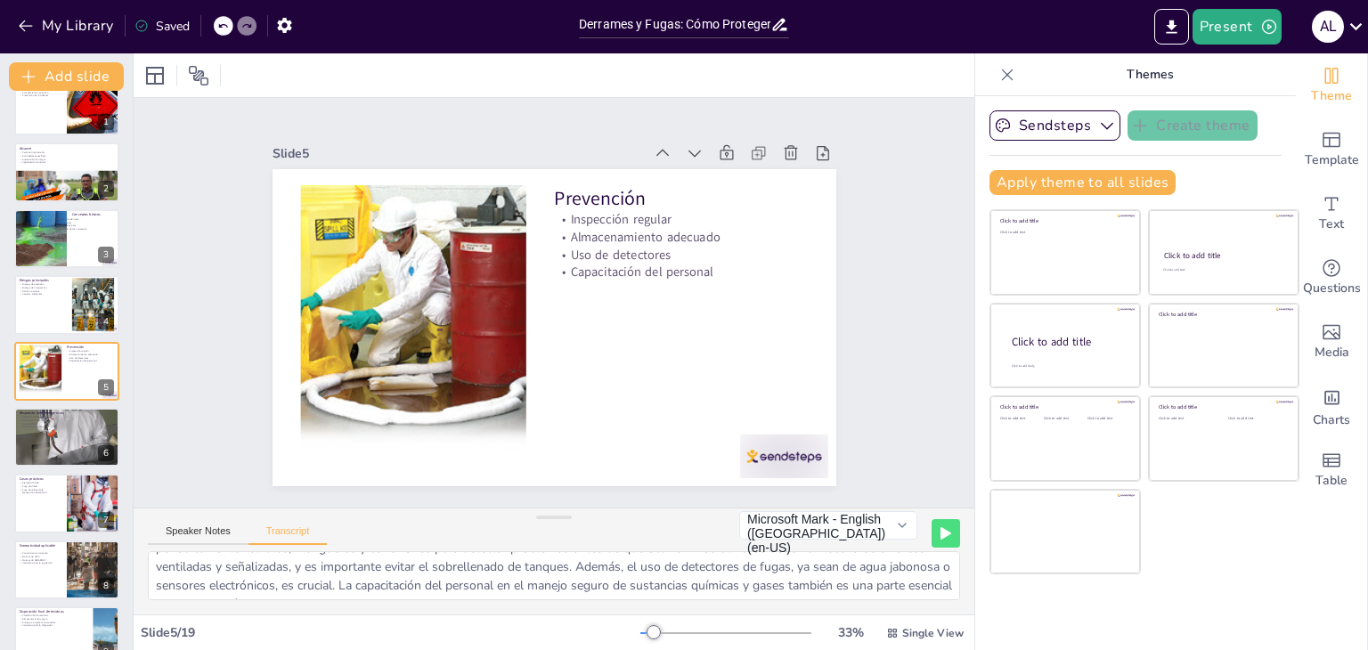
scroll to position [60, 0]
